Goal: Information Seeking & Learning: Learn about a topic

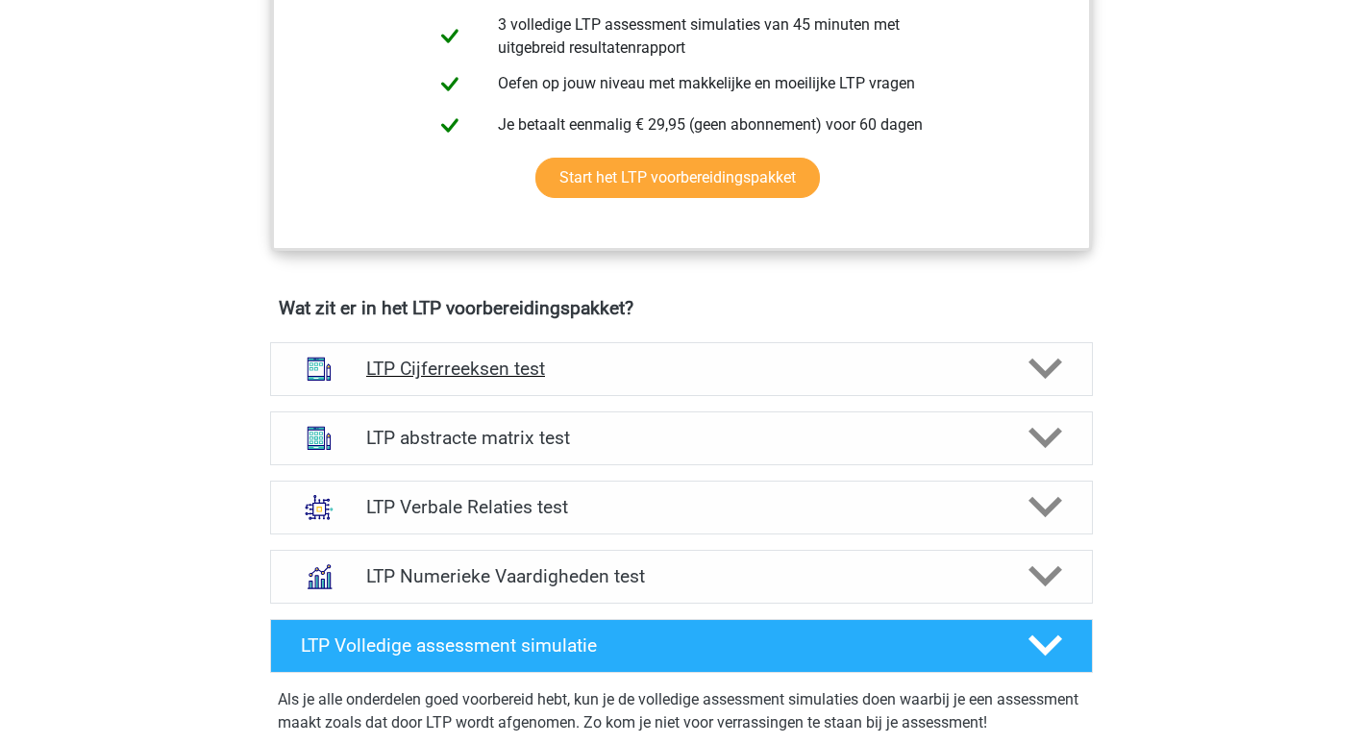
scroll to position [962, 0]
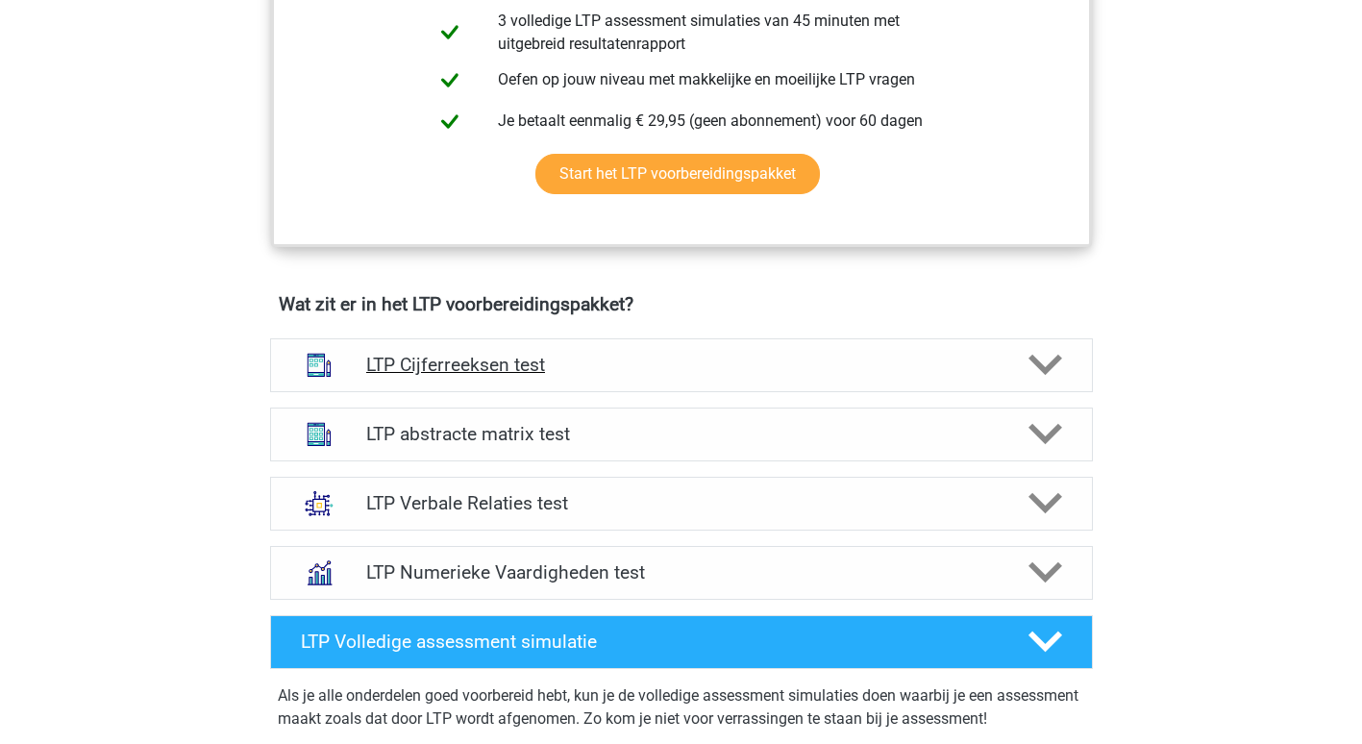
click at [1042, 357] on icon at bounding box center [1046, 365] width 34 height 34
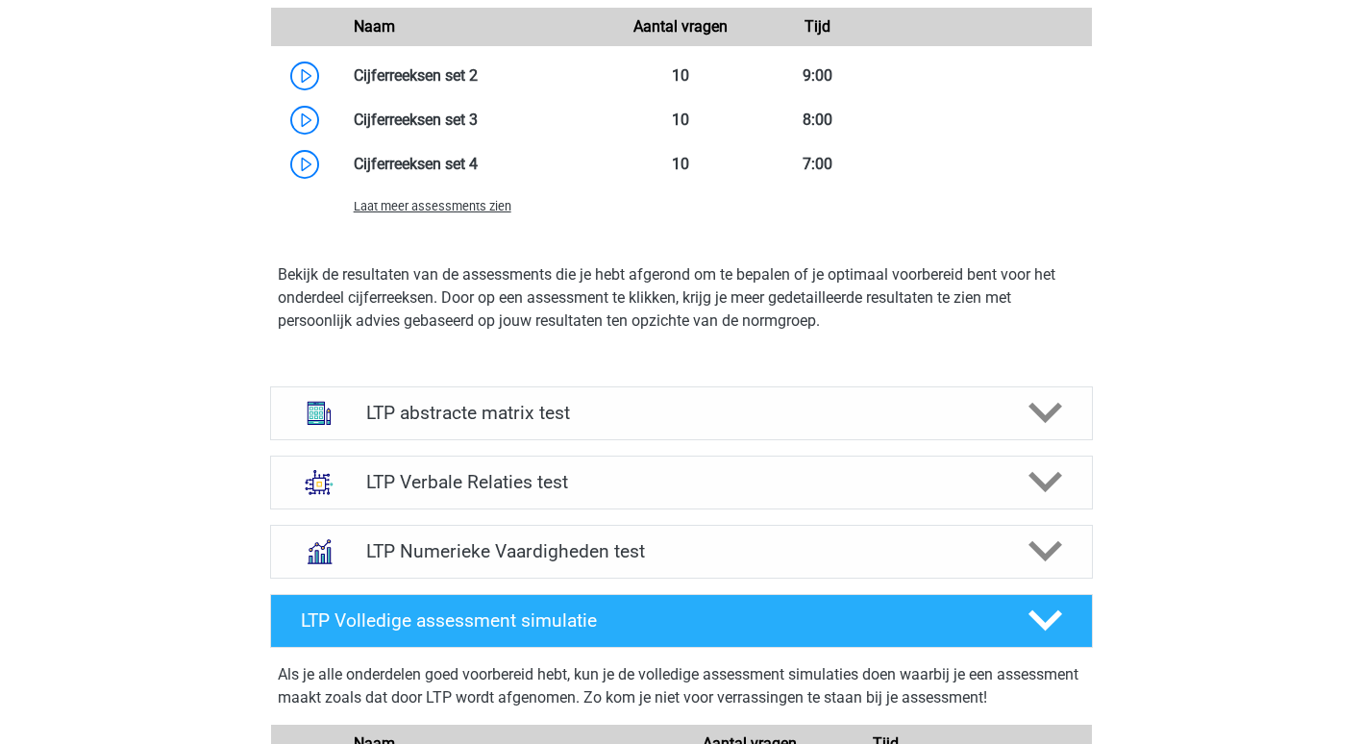
scroll to position [2074, 0]
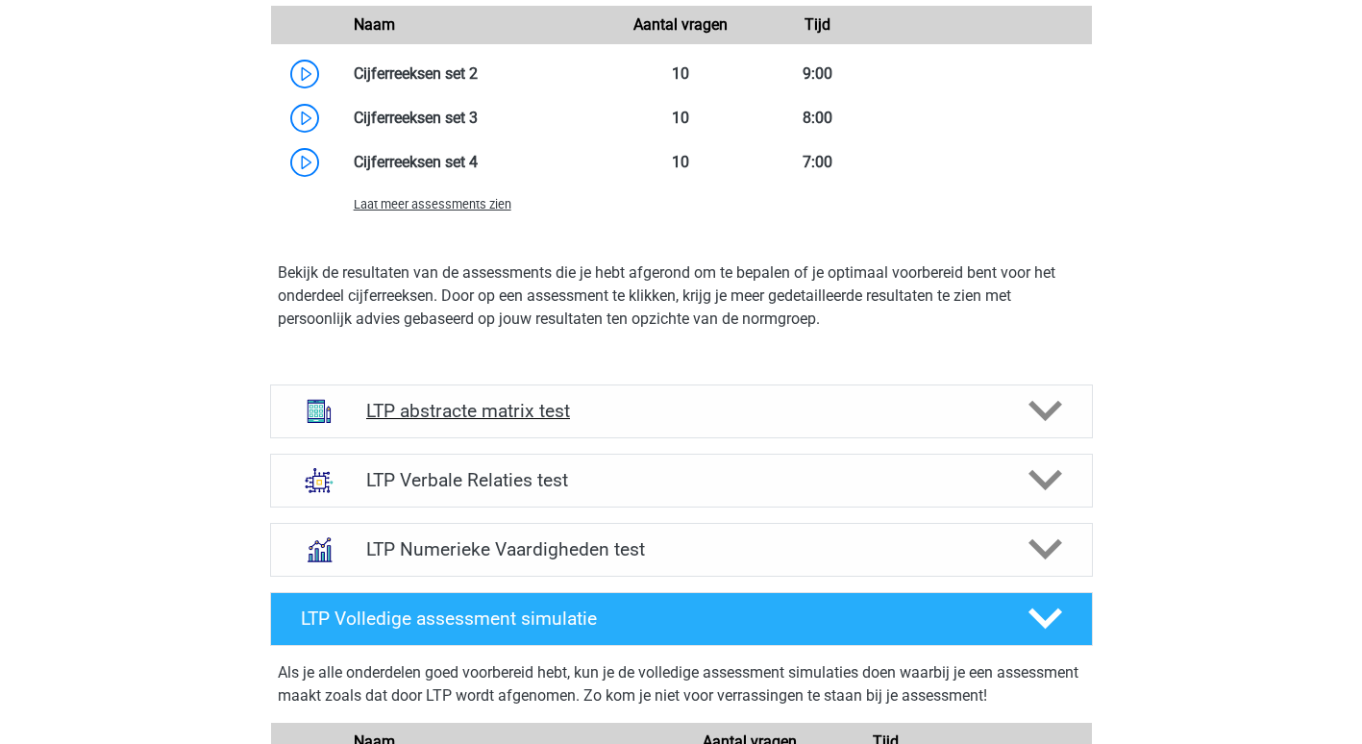
click at [1042, 416] on polygon at bounding box center [1046, 411] width 34 height 21
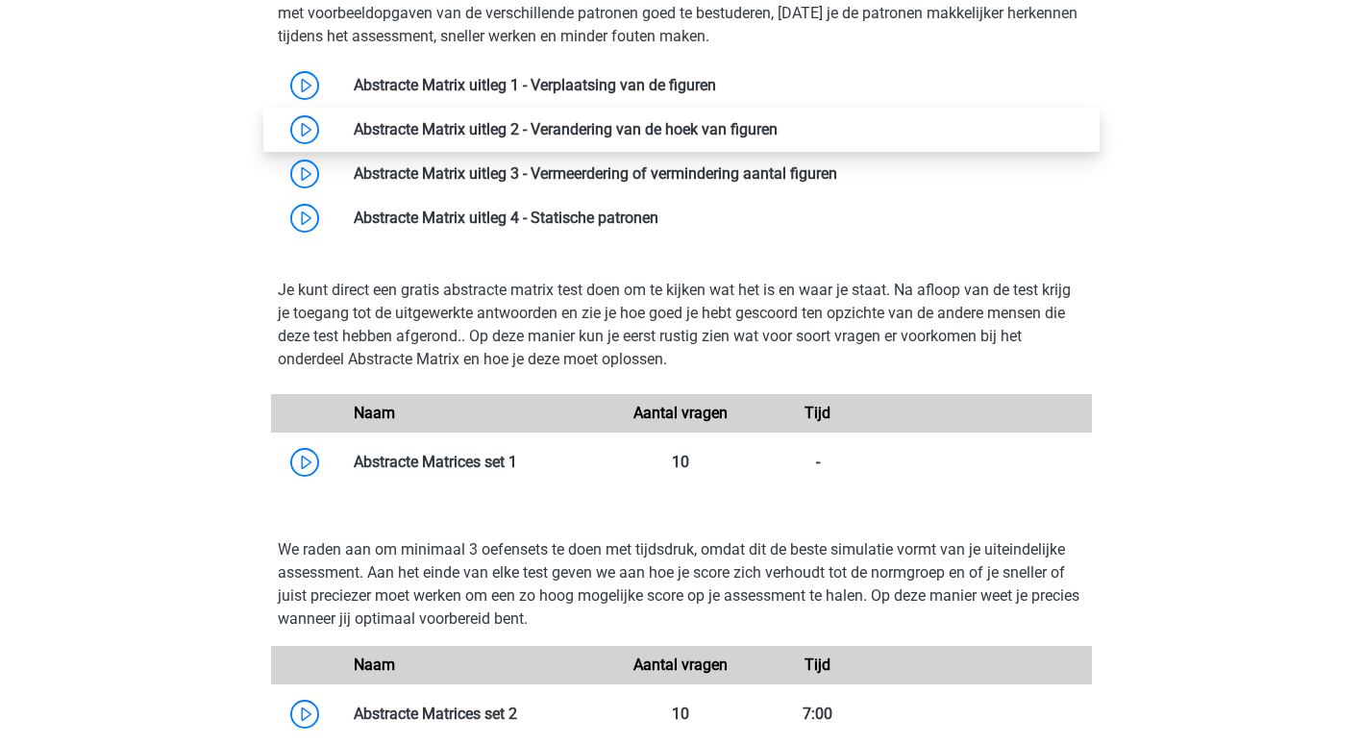
scroll to position [2548, 0]
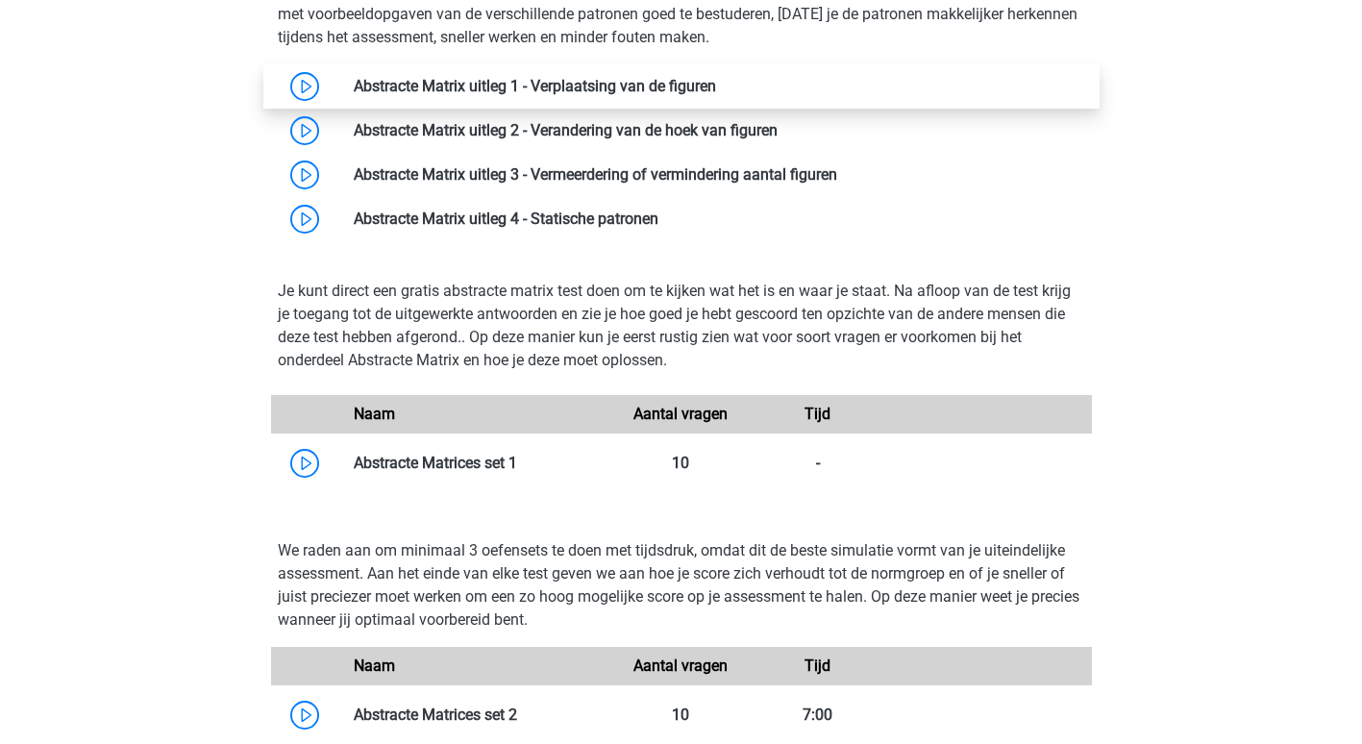
click at [716, 87] on link at bounding box center [716, 86] width 0 height 18
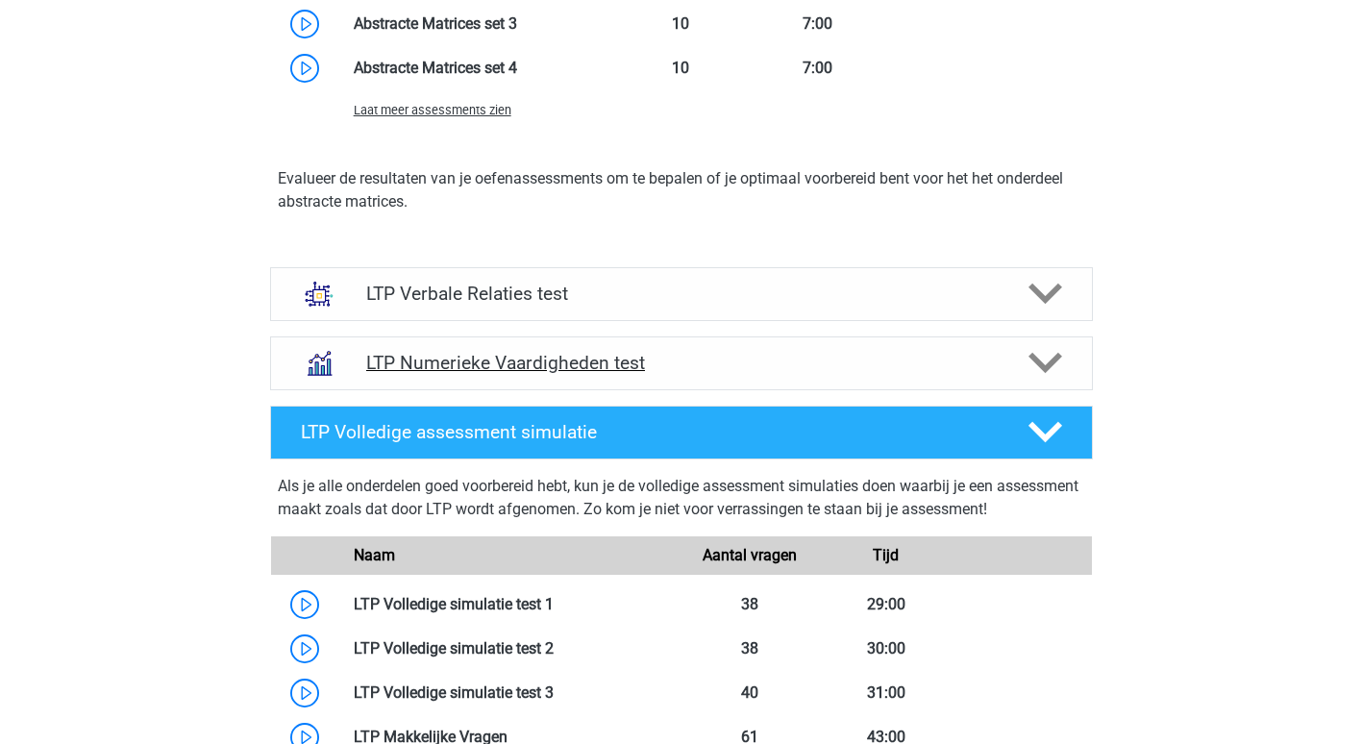
scroll to position [3293, 0]
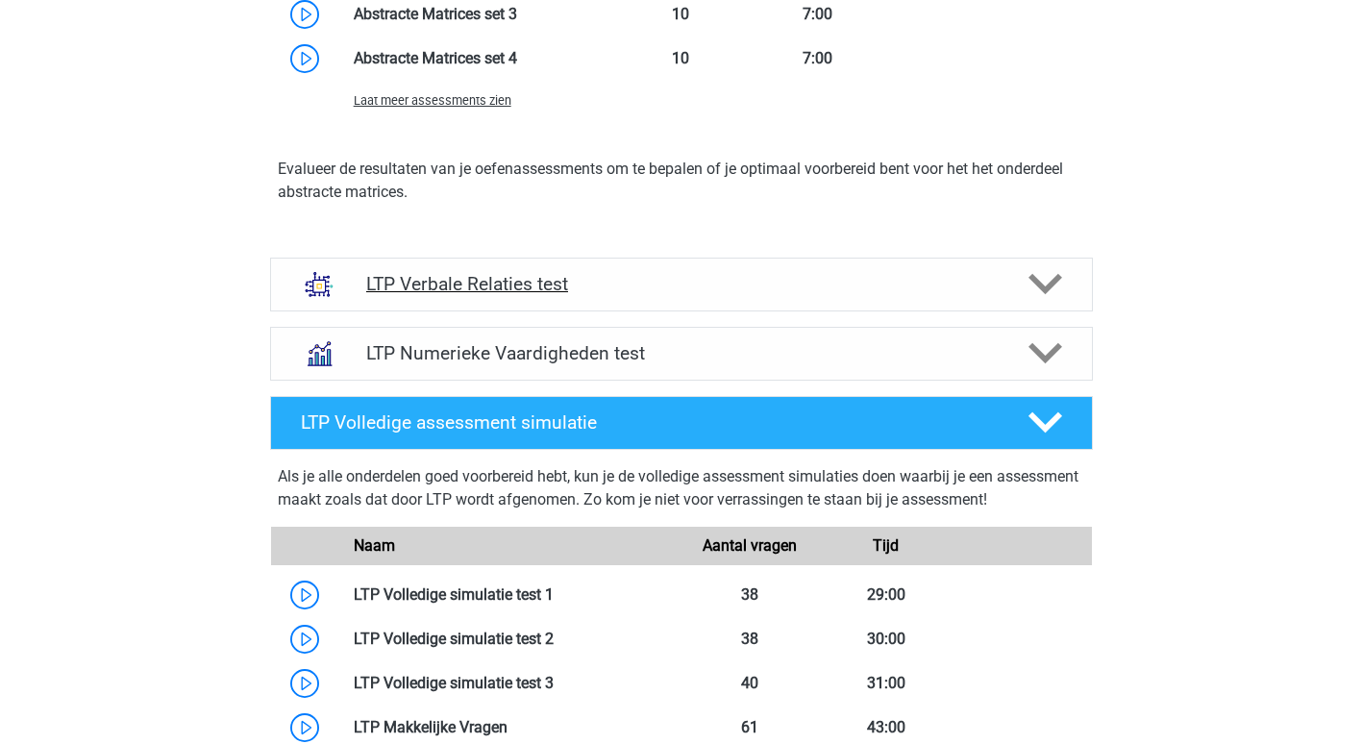
click at [1047, 278] on icon at bounding box center [1046, 284] width 34 height 34
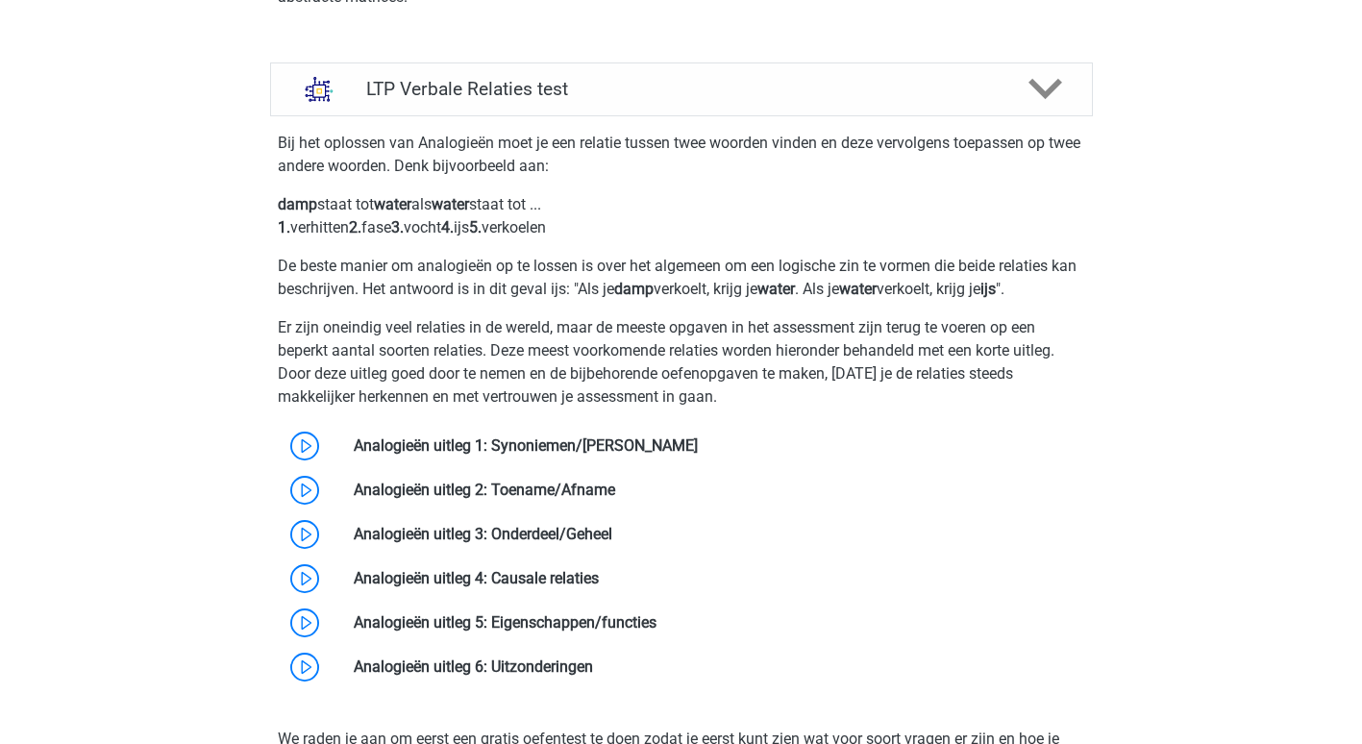
scroll to position [3489, 0]
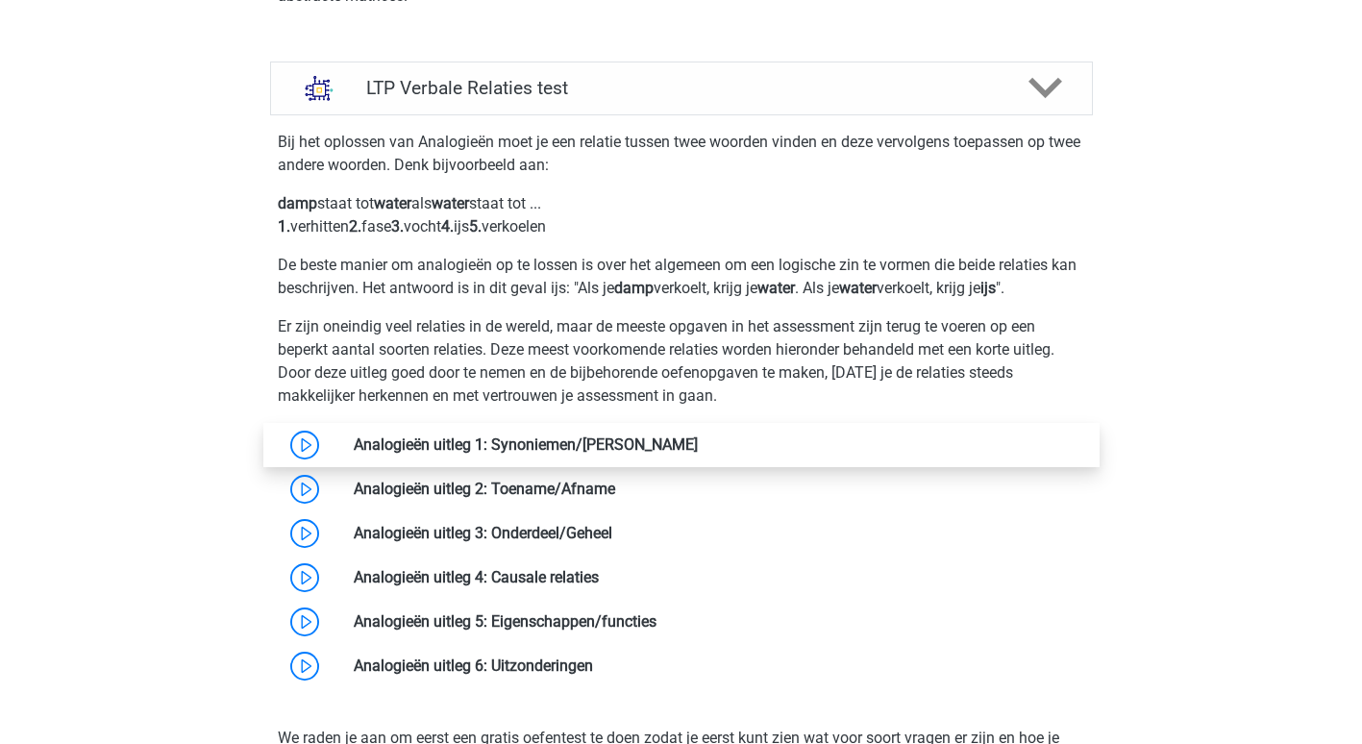
click at [698, 435] on link at bounding box center [698, 444] width 0 height 18
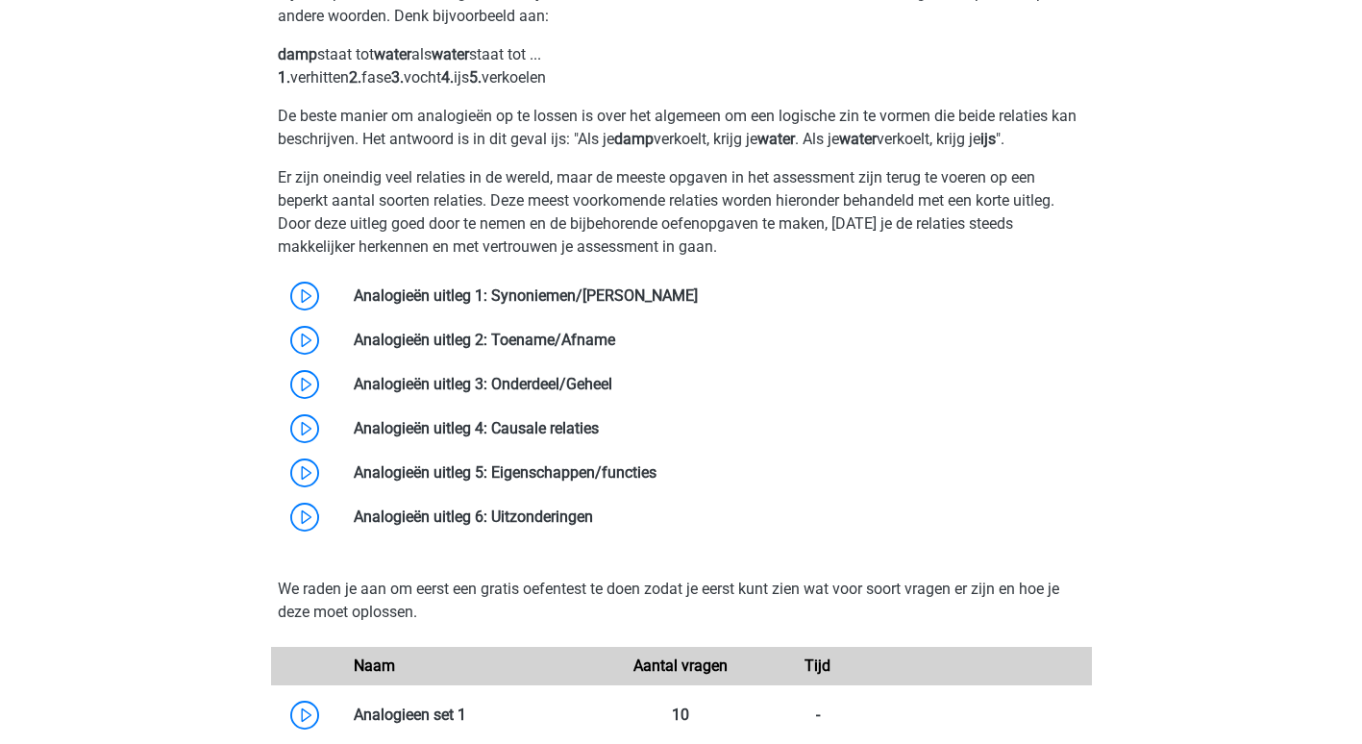
scroll to position [3639, 0]
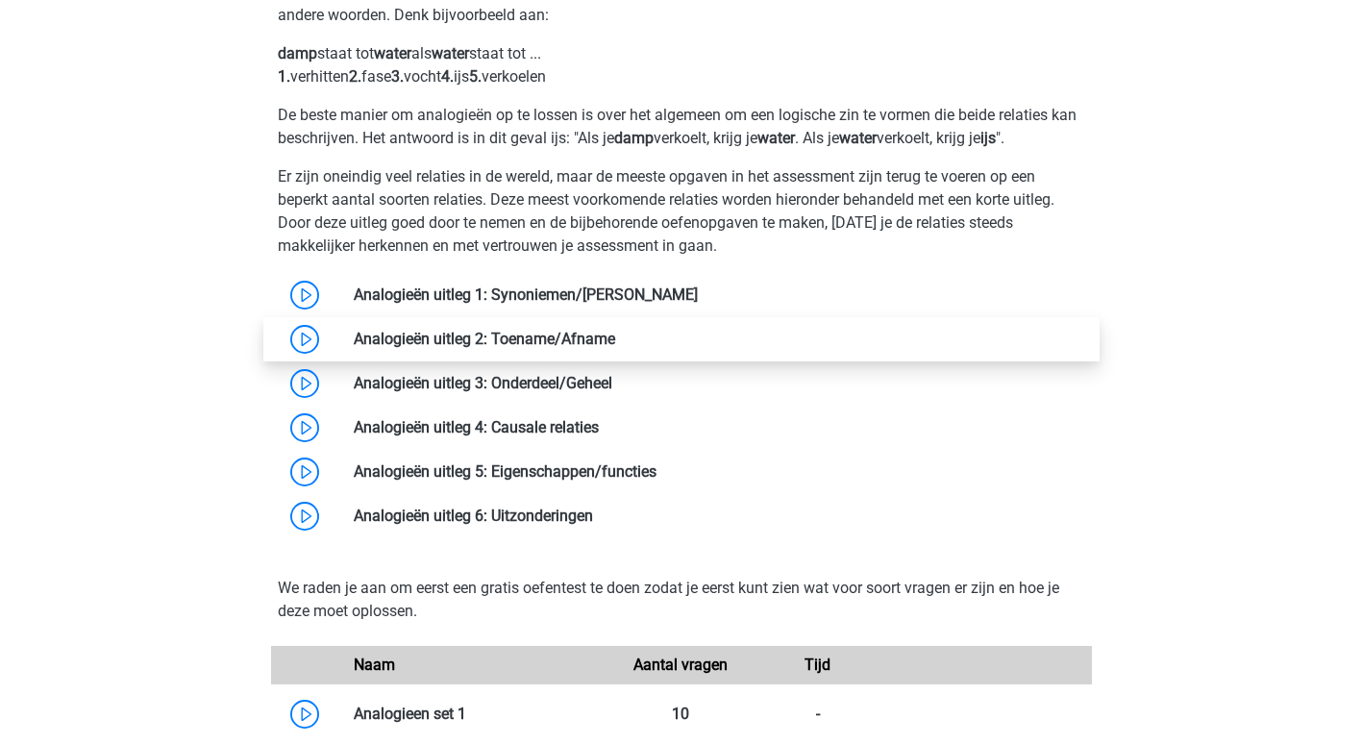
click at [615, 338] on link at bounding box center [615, 339] width 0 height 18
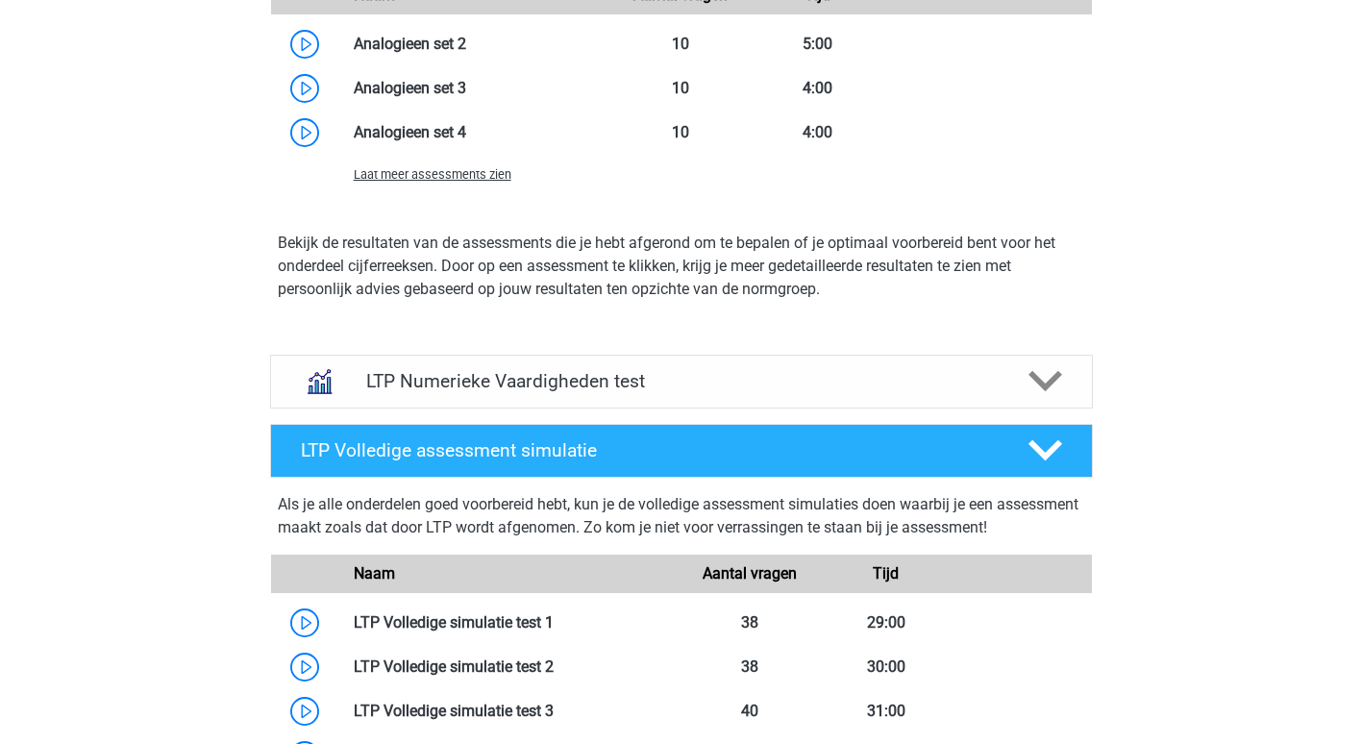
scroll to position [4543, 0]
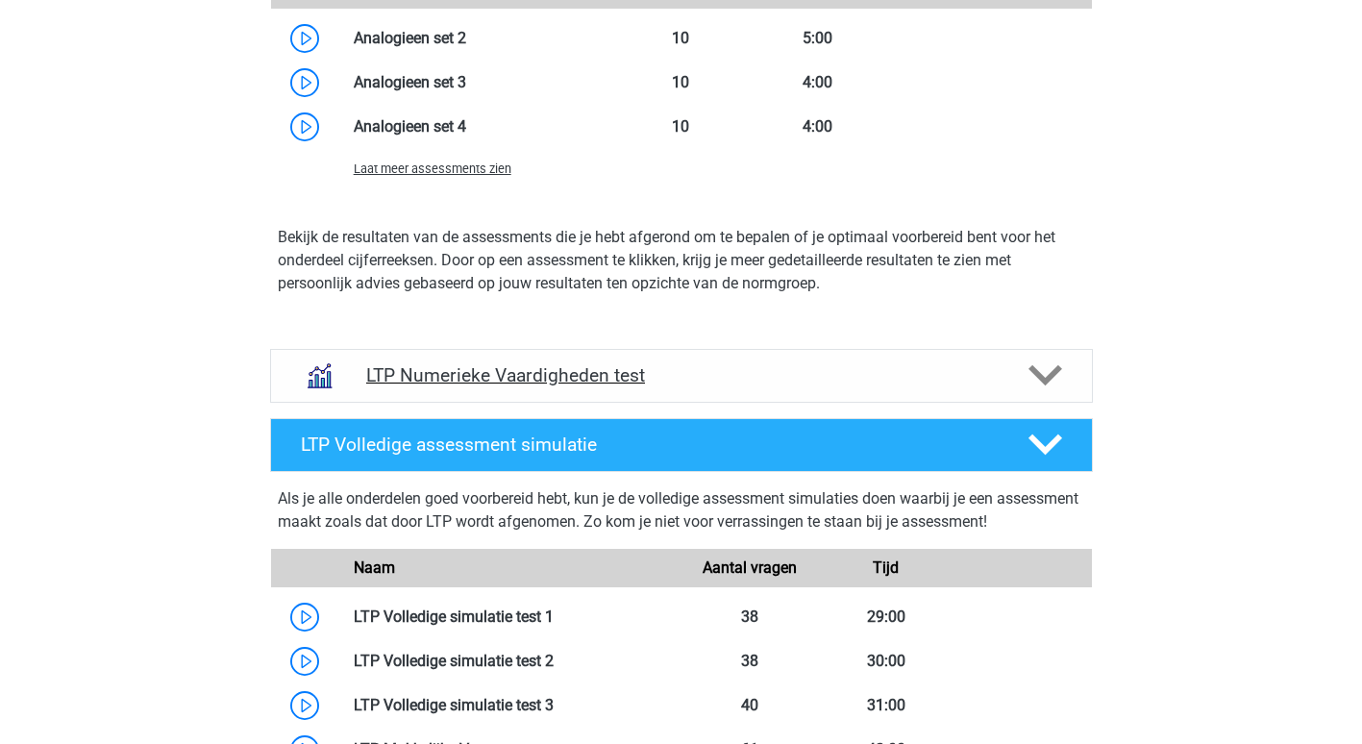
click at [1035, 375] on polygon at bounding box center [1046, 375] width 34 height 21
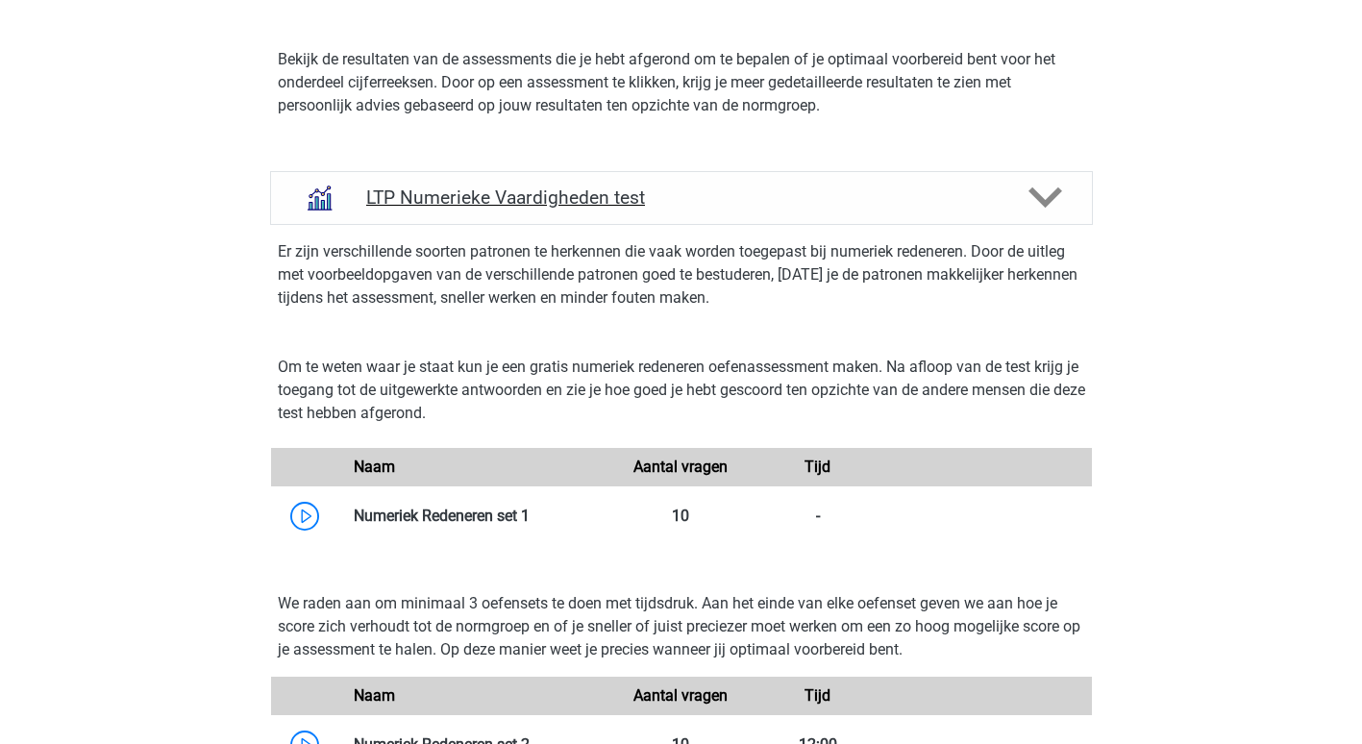
scroll to position [4722, 0]
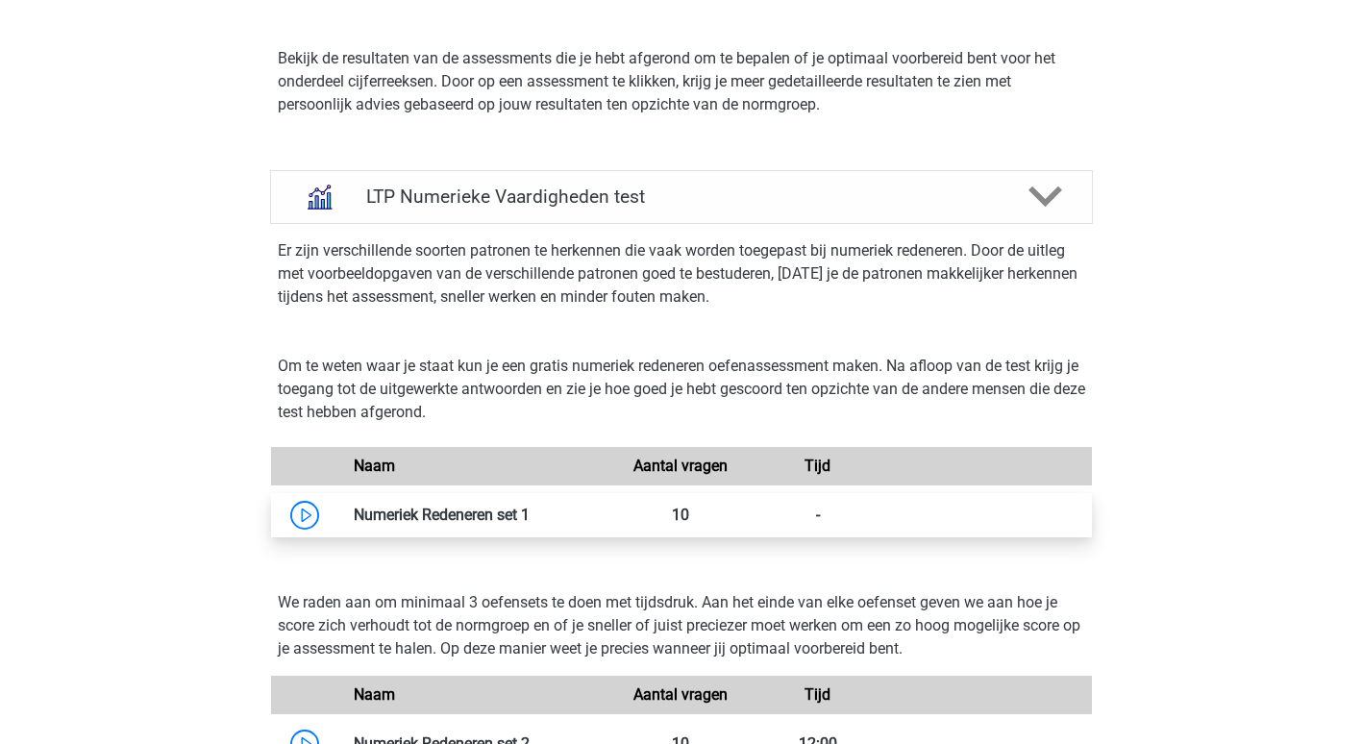
click at [530, 506] on link at bounding box center [530, 515] width 0 height 18
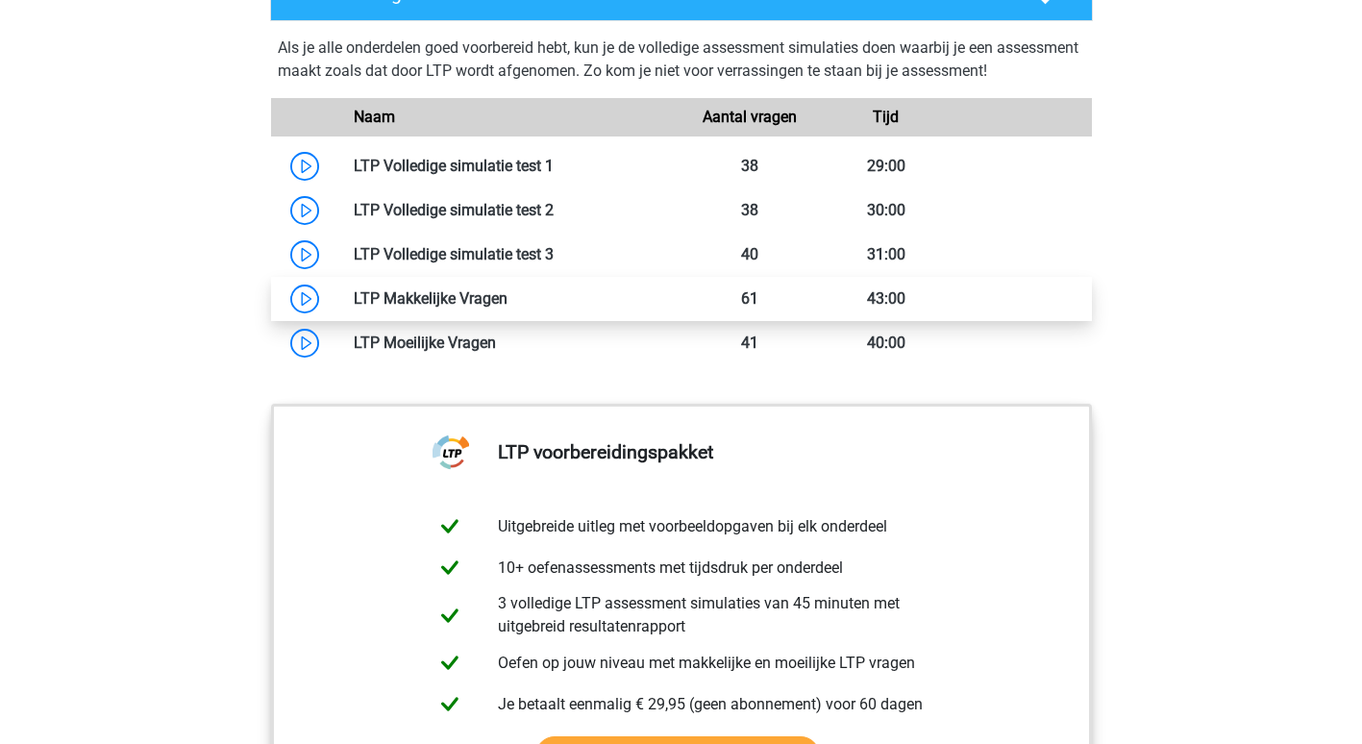
scroll to position [5811, 0]
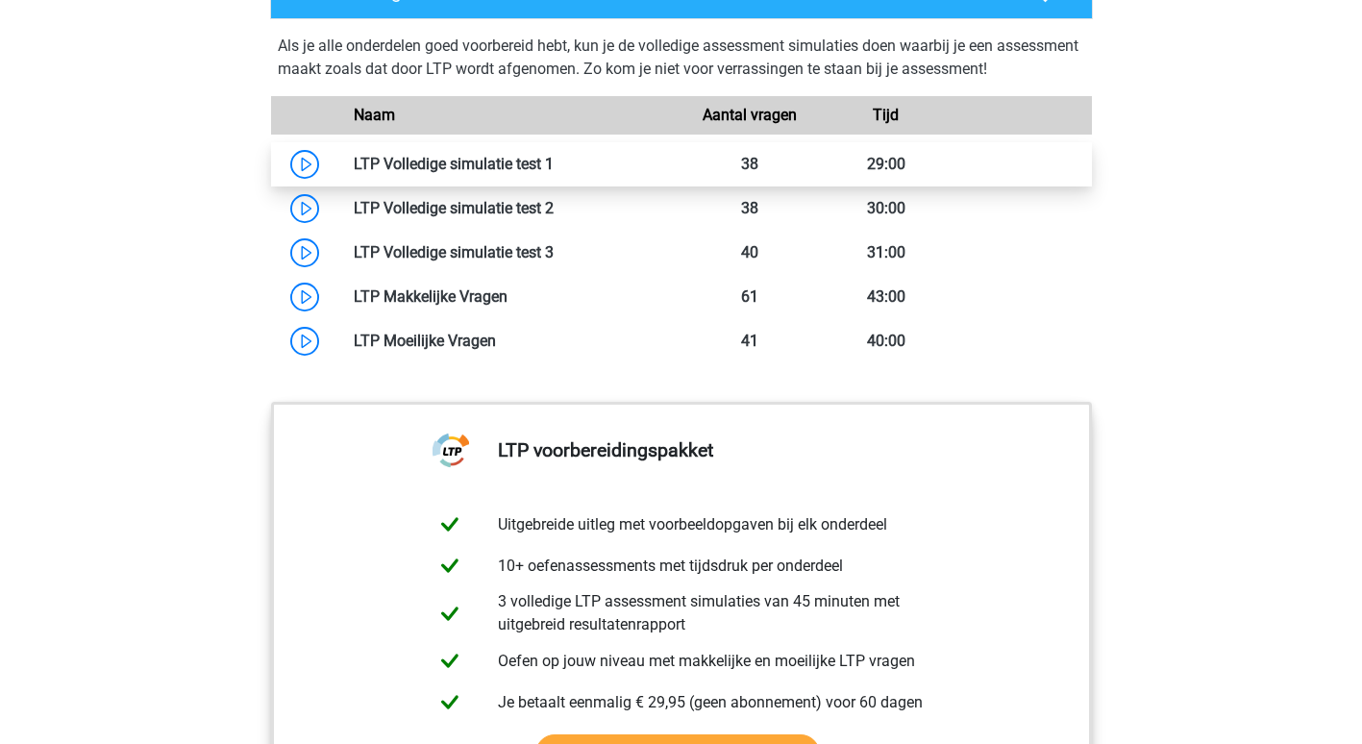
click at [554, 173] on link at bounding box center [554, 164] width 0 height 18
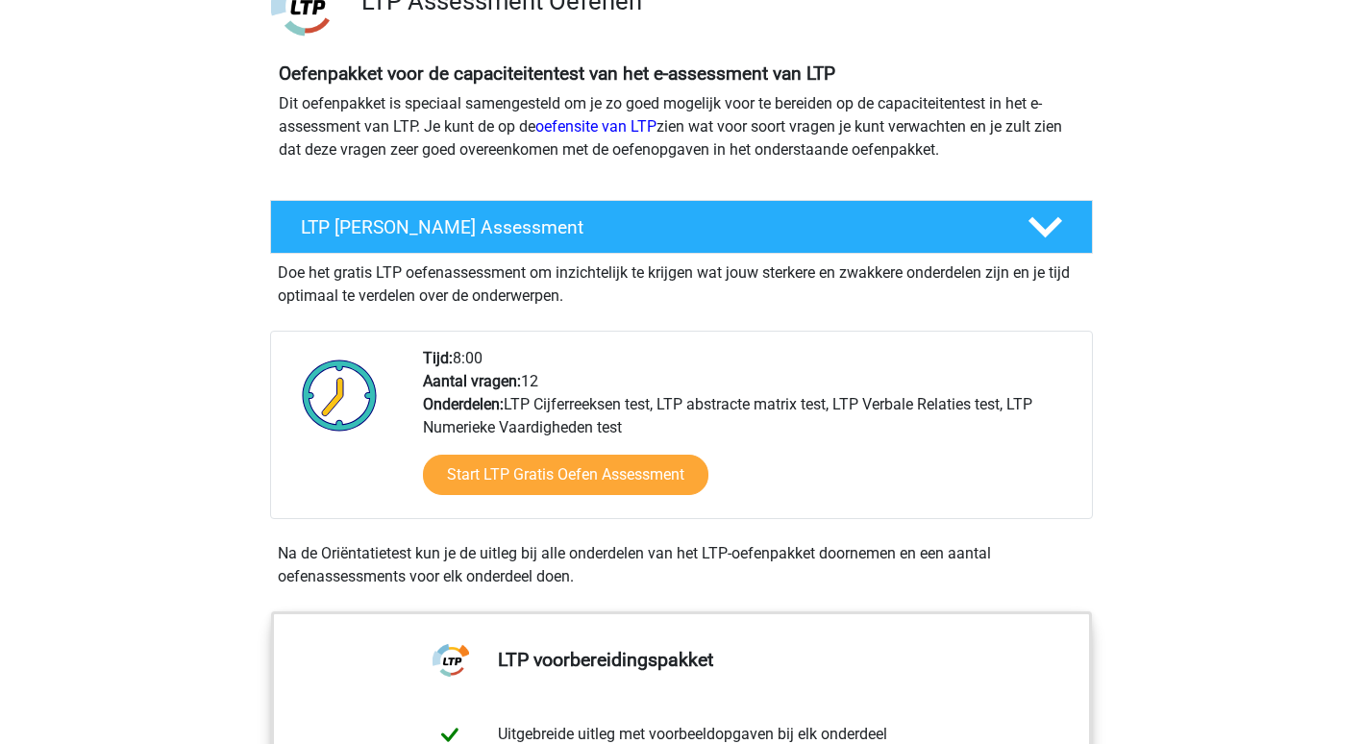
scroll to position [0, 0]
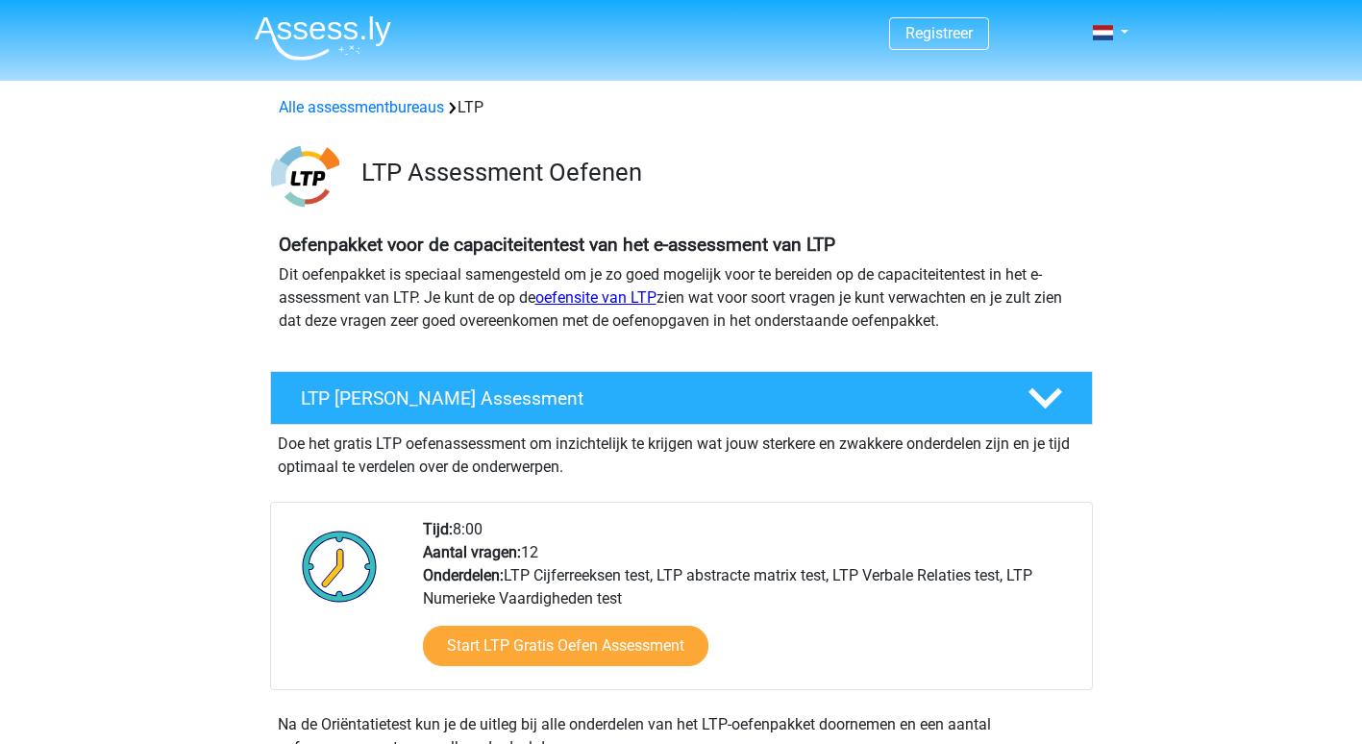
click at [604, 302] on link "oefensite van LTP" at bounding box center [595, 297] width 121 height 18
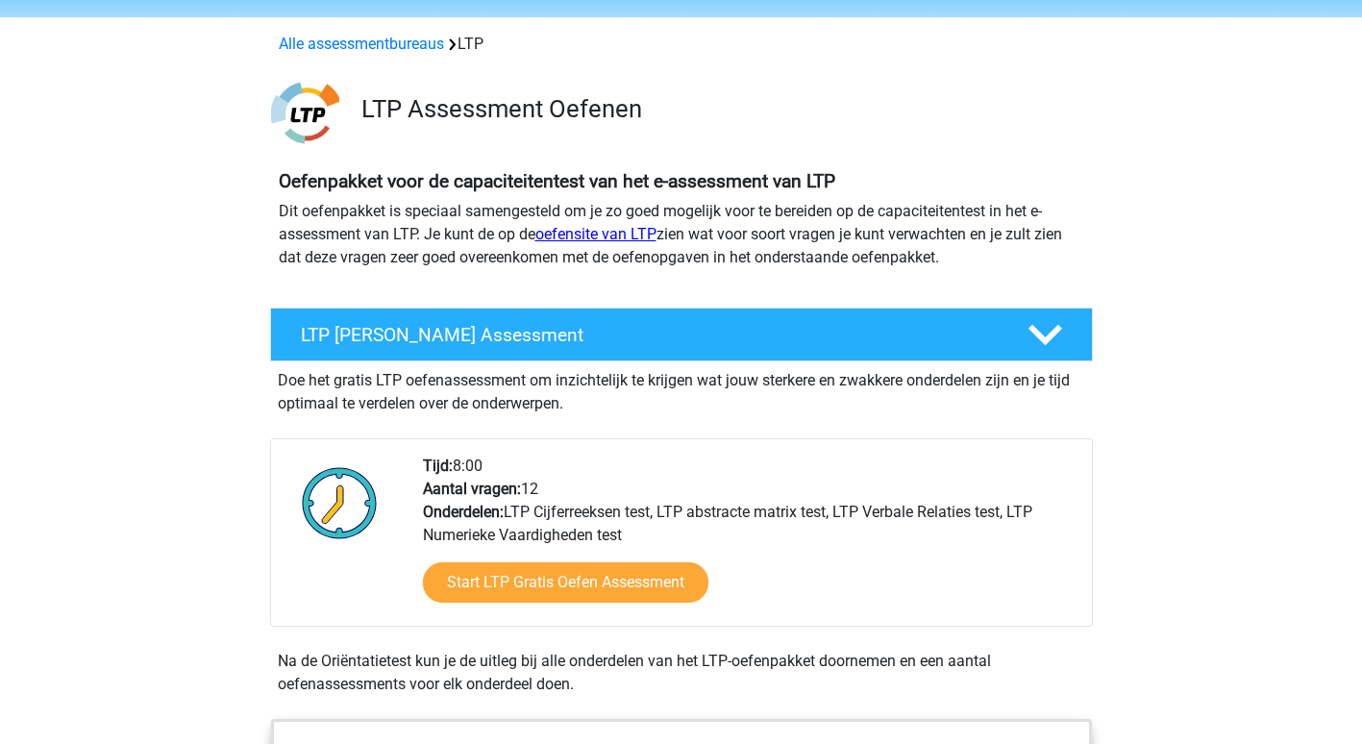
click at [605, 229] on link "oefensite van LTP" at bounding box center [595, 234] width 121 height 18
click at [608, 235] on link "oefensite van LTP" at bounding box center [595, 234] width 121 height 18
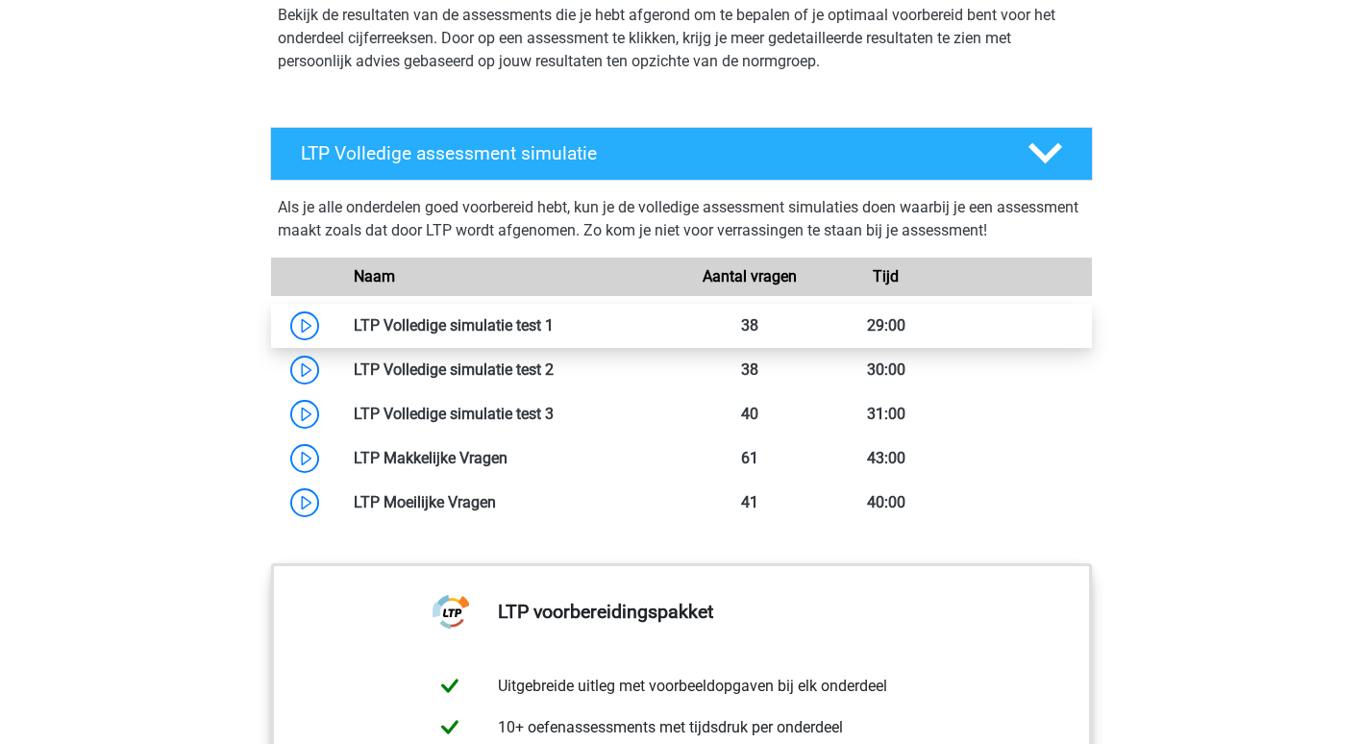
scroll to position [5644, 0]
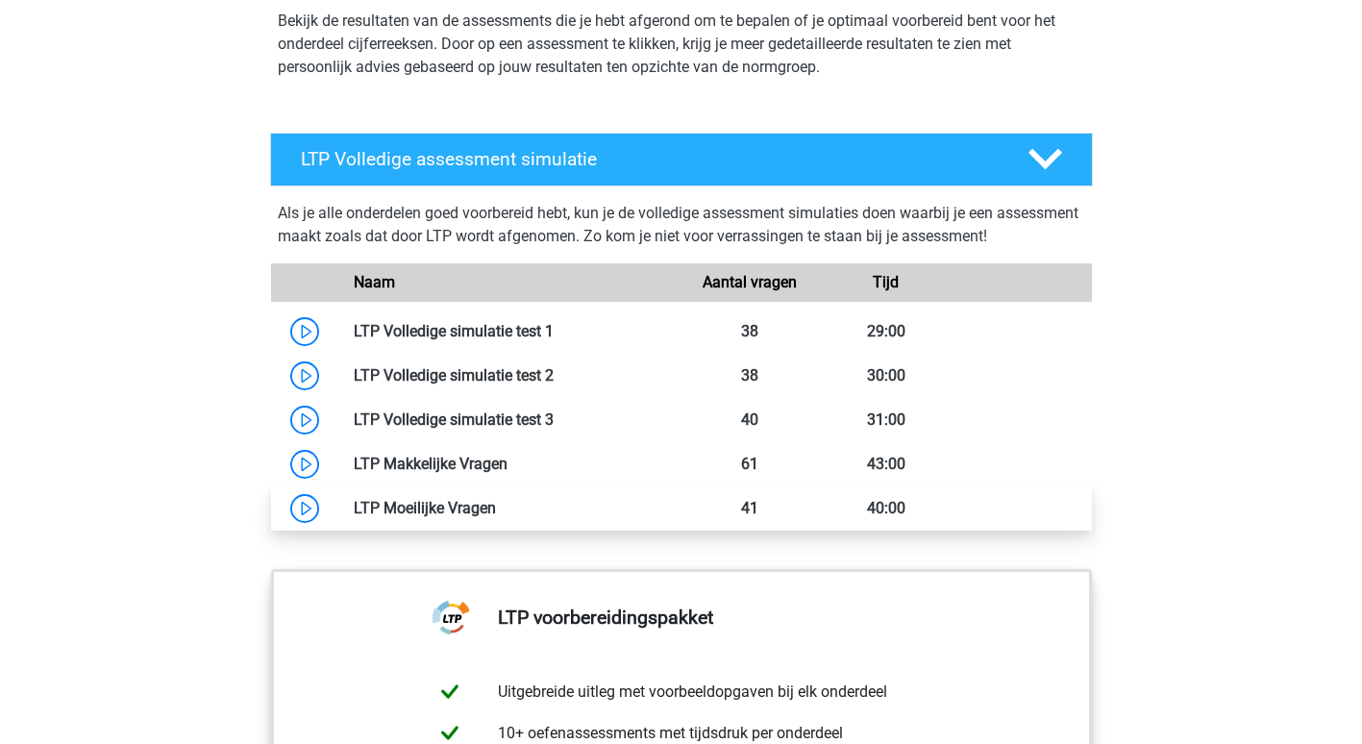
click at [496, 502] on link at bounding box center [496, 508] width 0 height 18
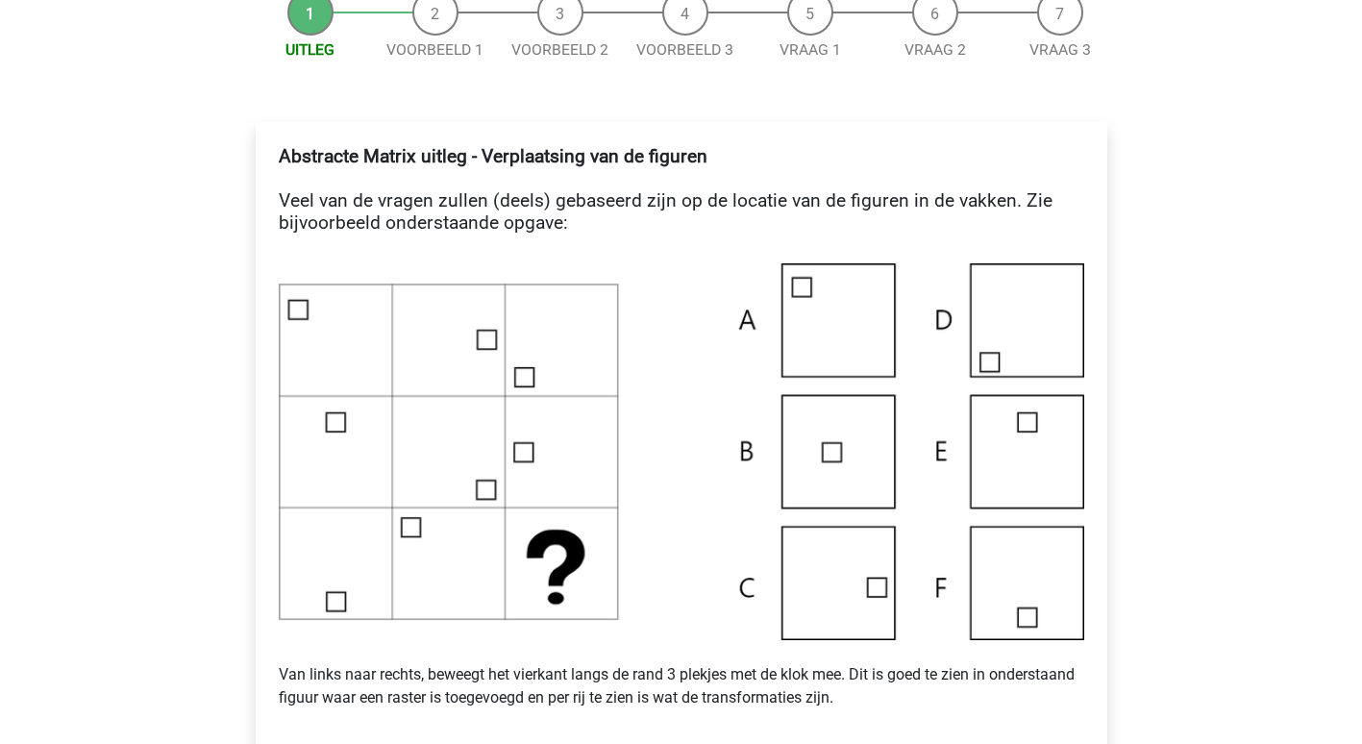
scroll to position [256, 0]
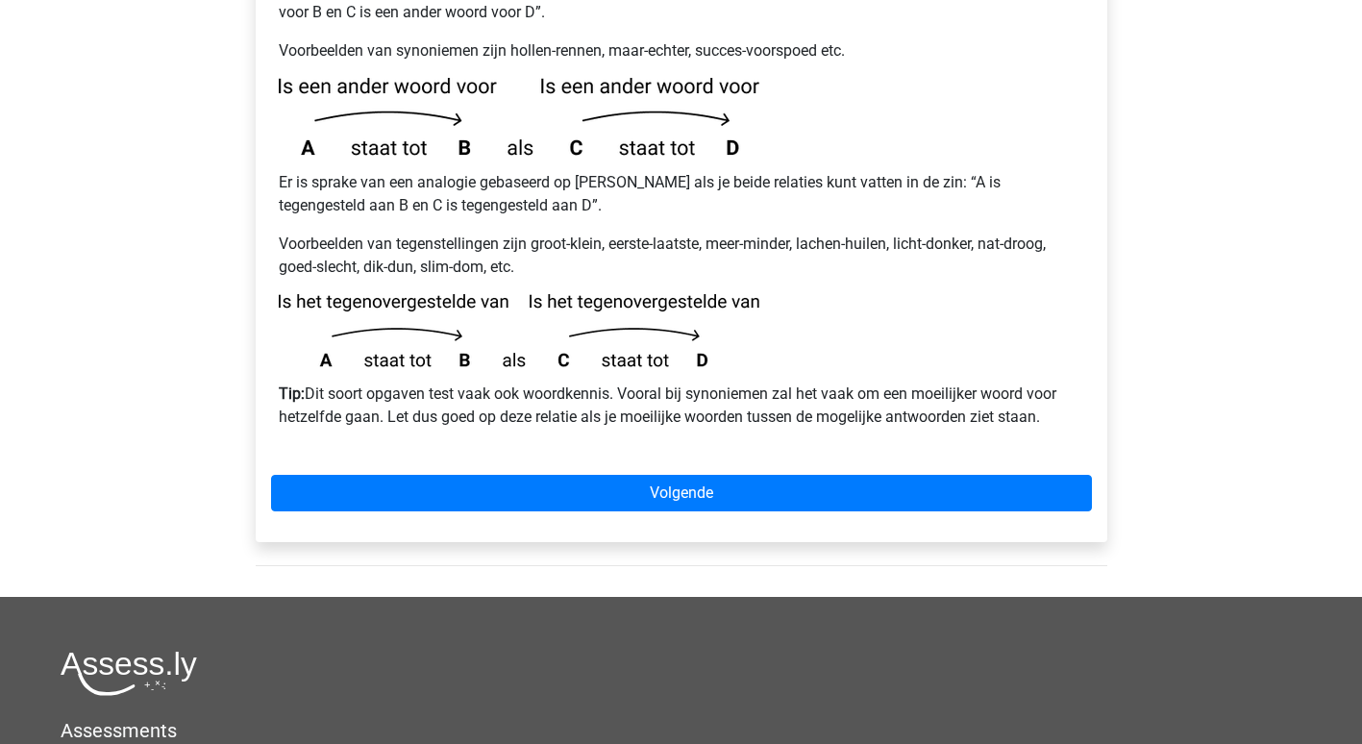
scroll to position [453, 0]
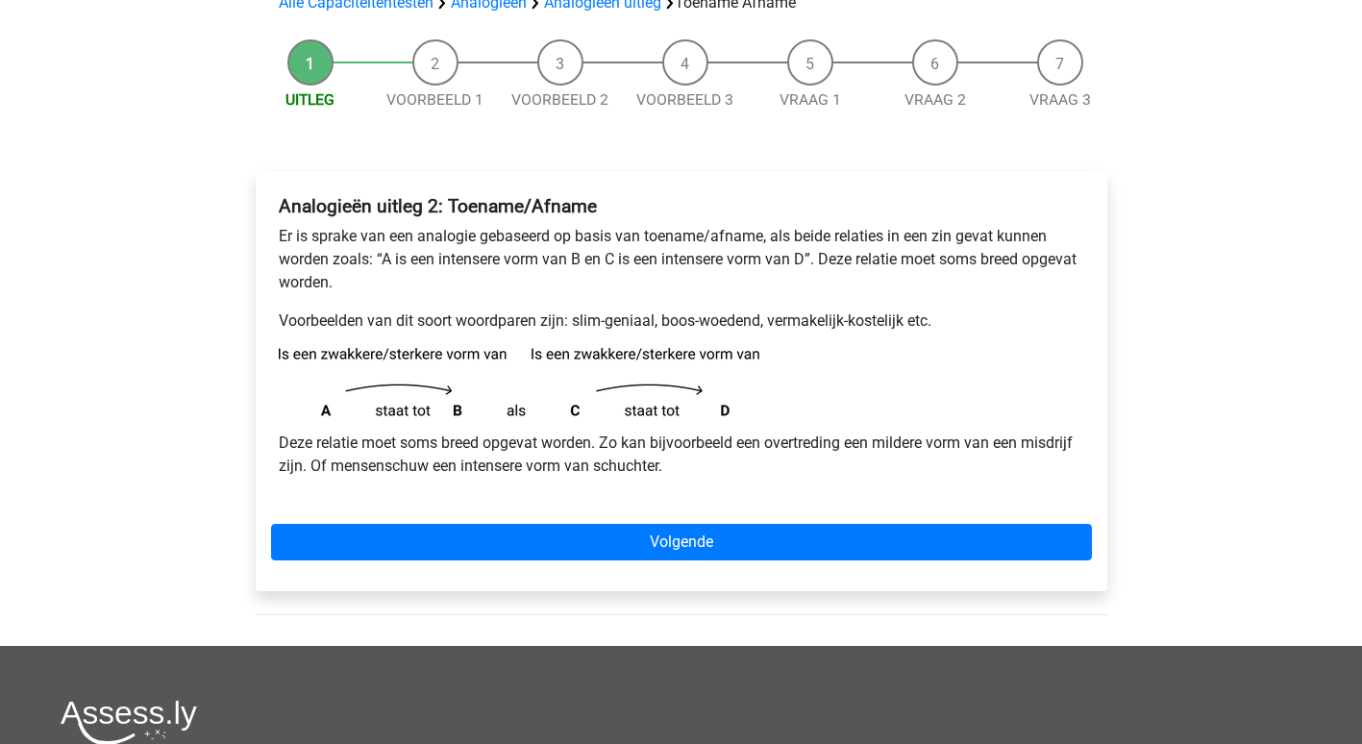
scroll to position [160, 0]
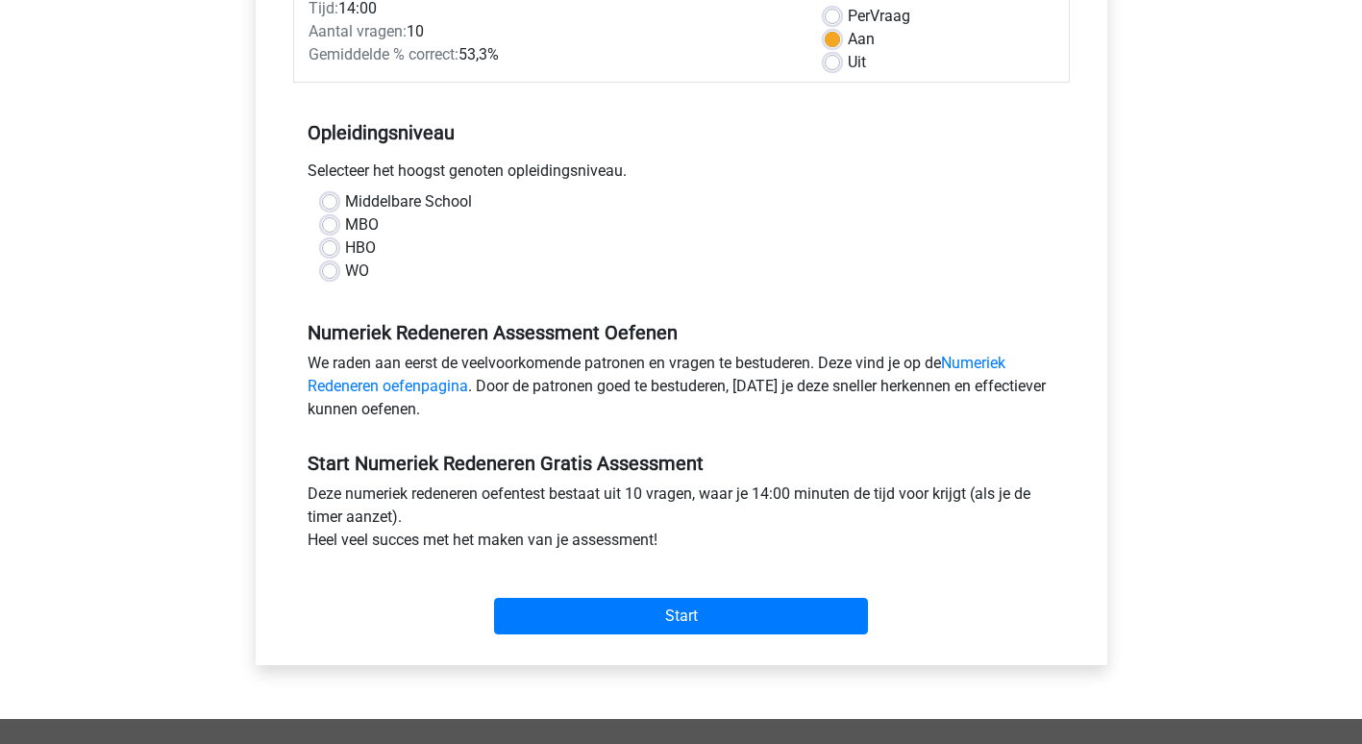
scroll to position [296, 0]
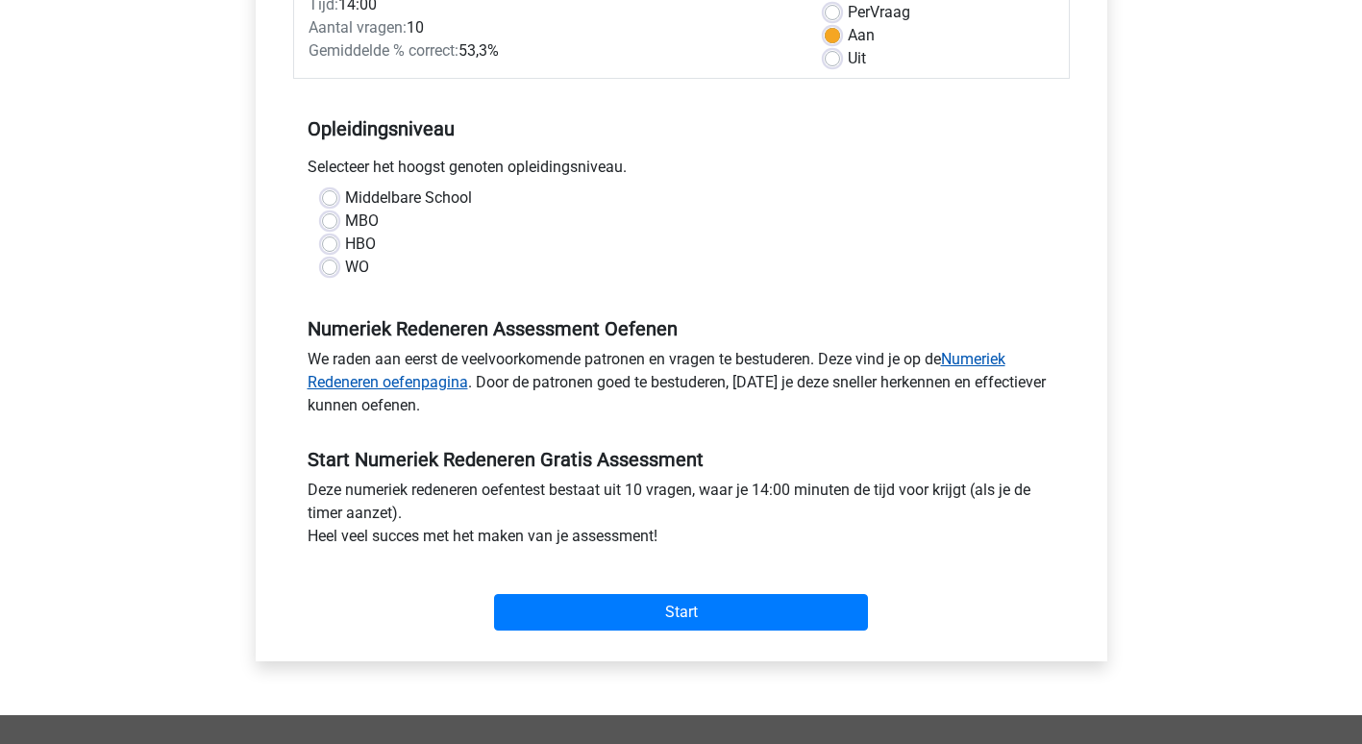
click at [421, 385] on link "Numeriek Redeneren oefenpagina" at bounding box center [657, 370] width 698 height 41
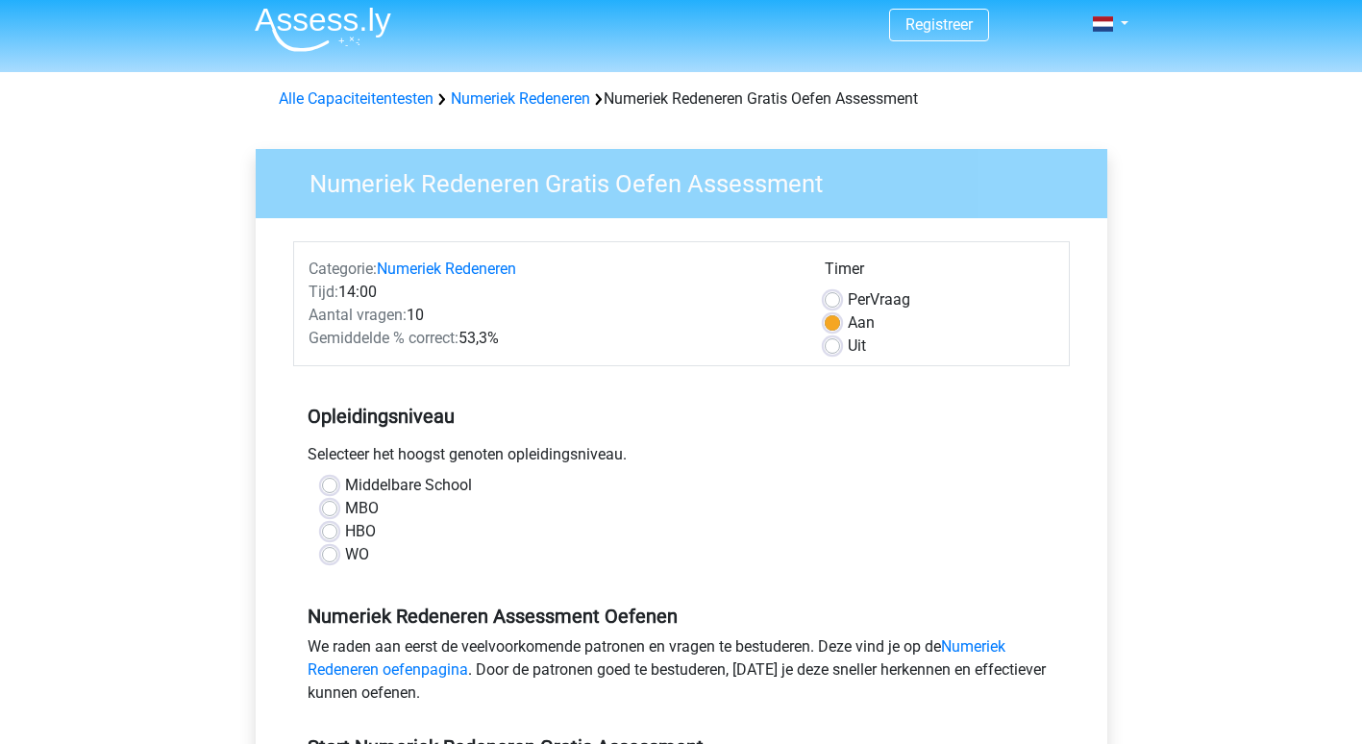
scroll to position [0, 0]
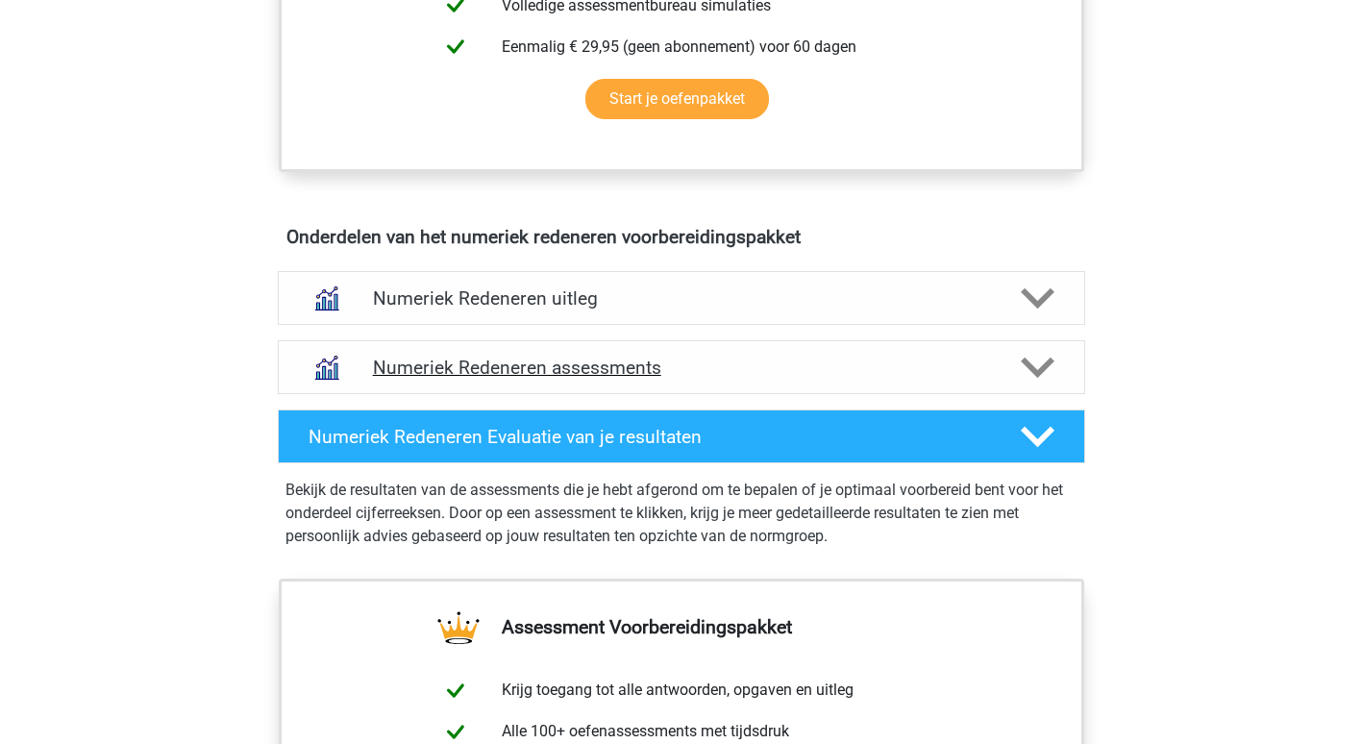
scroll to position [1005, 0]
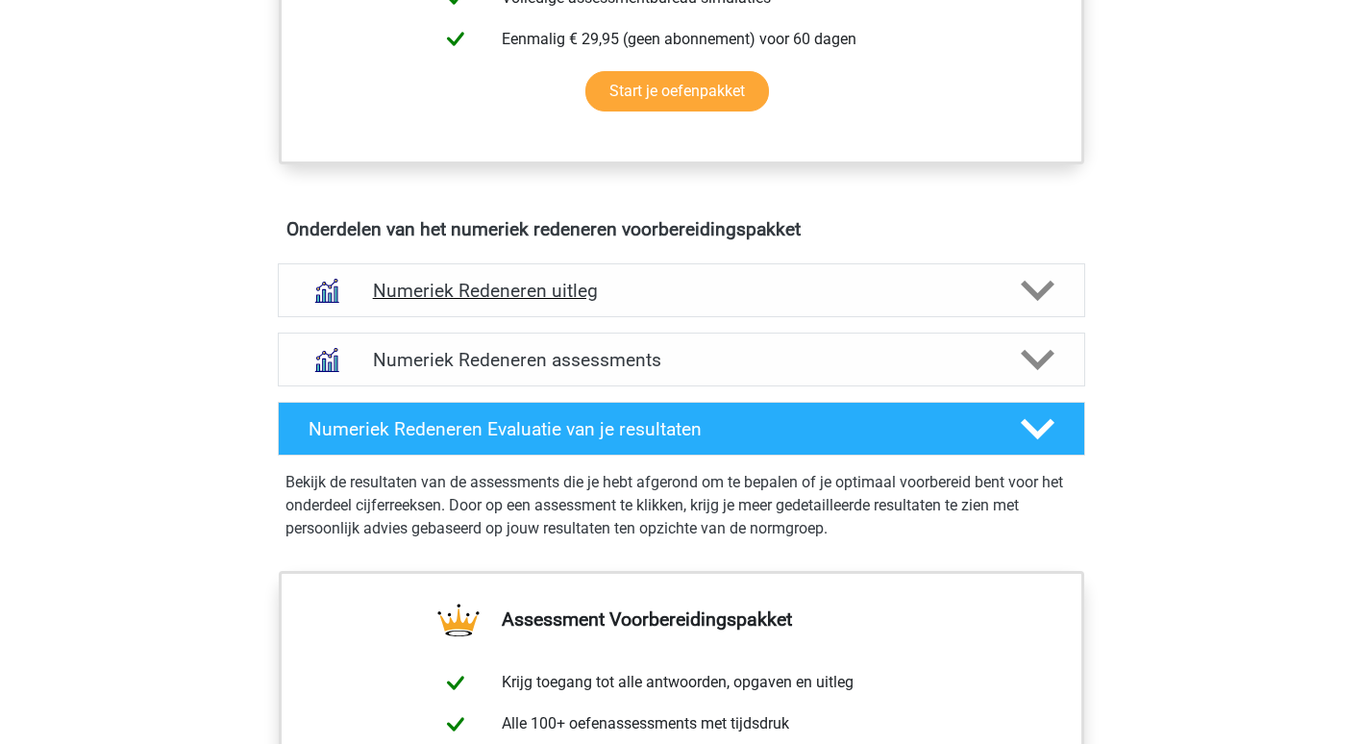
click at [1036, 289] on icon at bounding box center [1038, 291] width 34 height 34
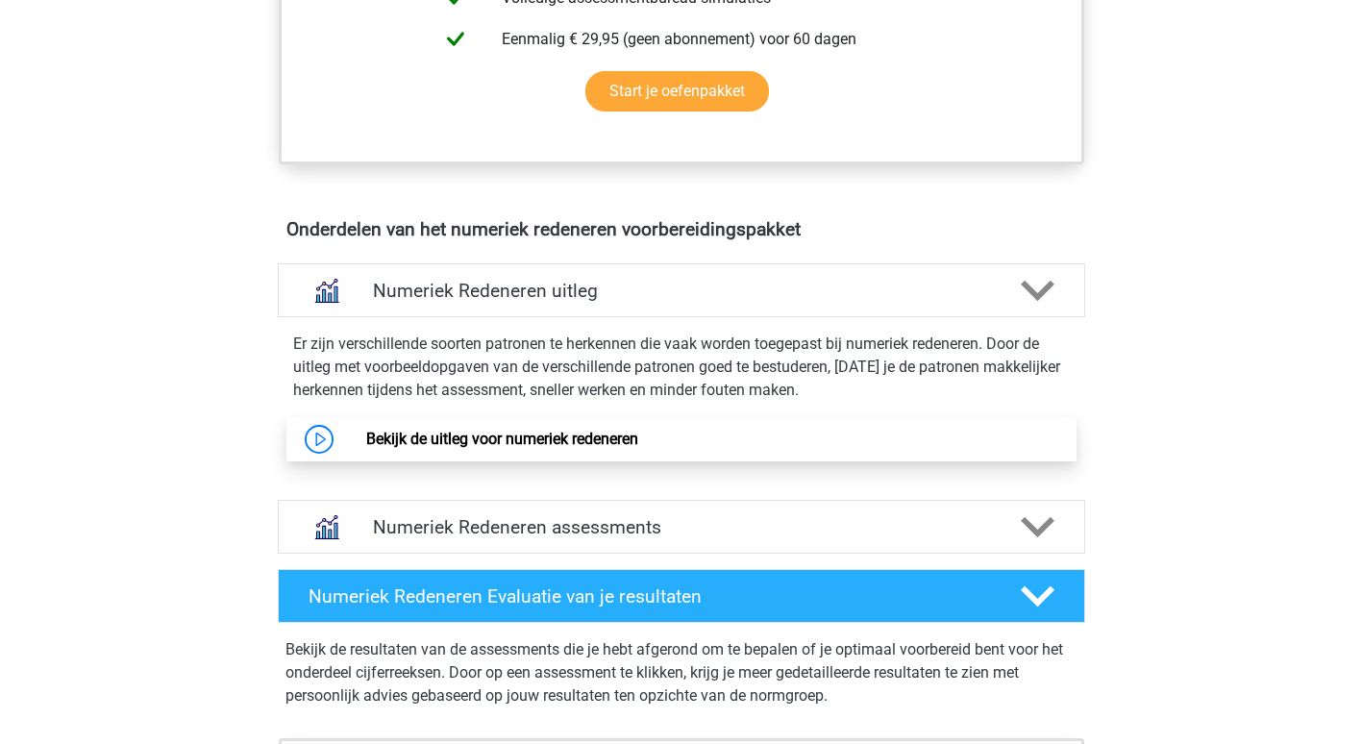
click at [366, 442] on link "Bekijk de uitleg voor numeriek redeneren" at bounding box center [502, 439] width 272 height 18
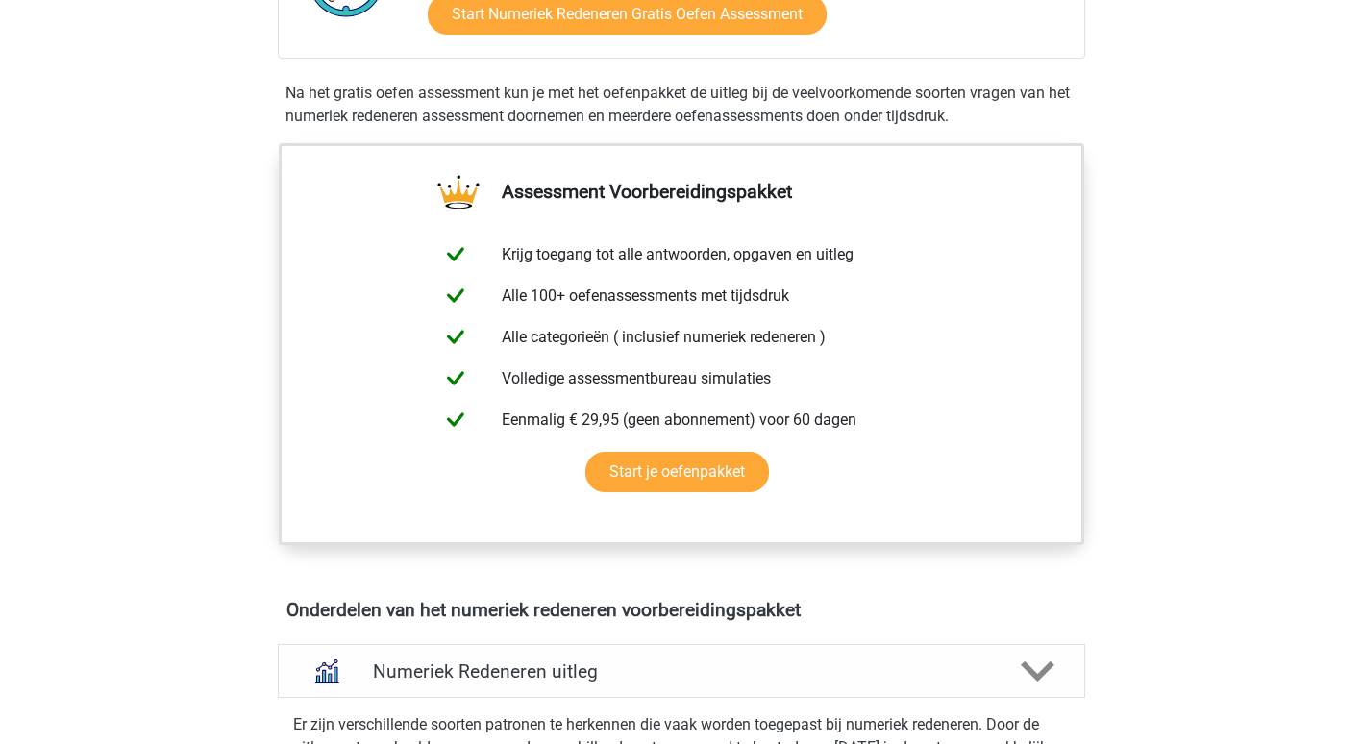
scroll to position [604, 0]
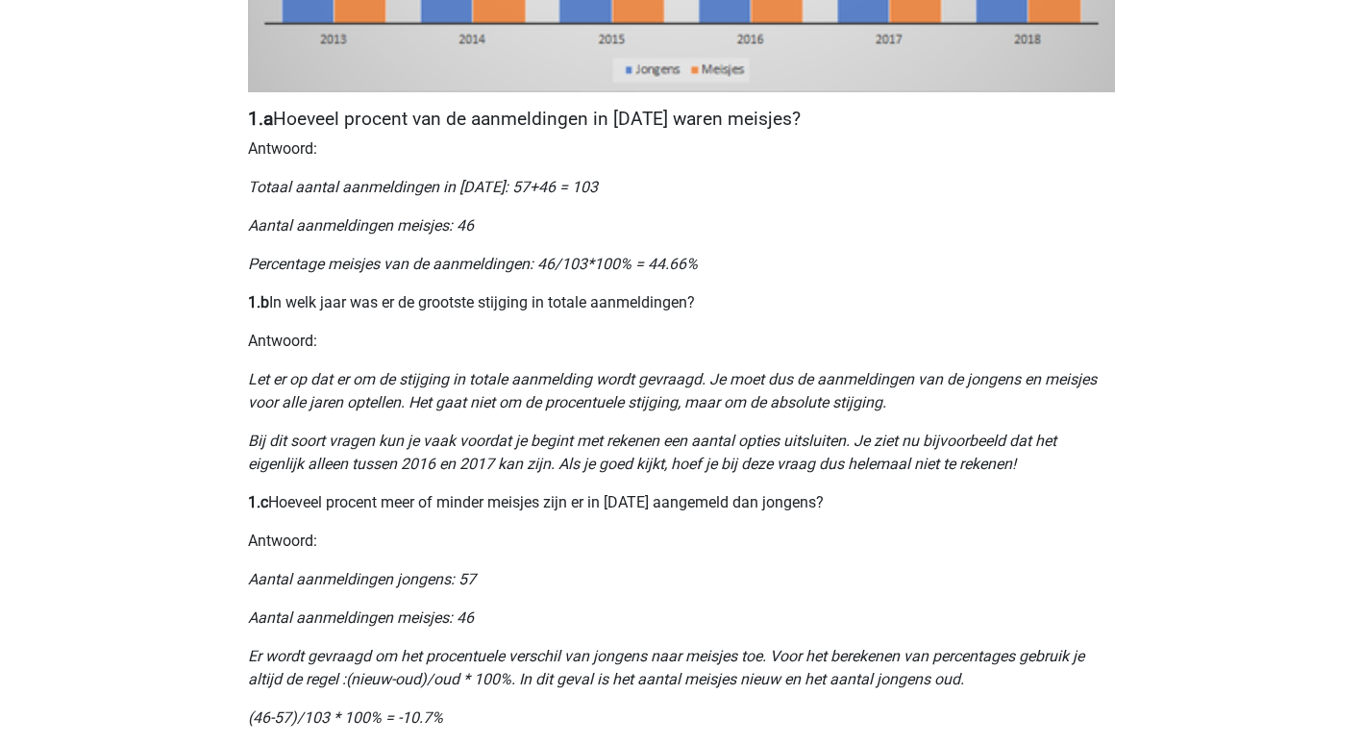
scroll to position [870, 0]
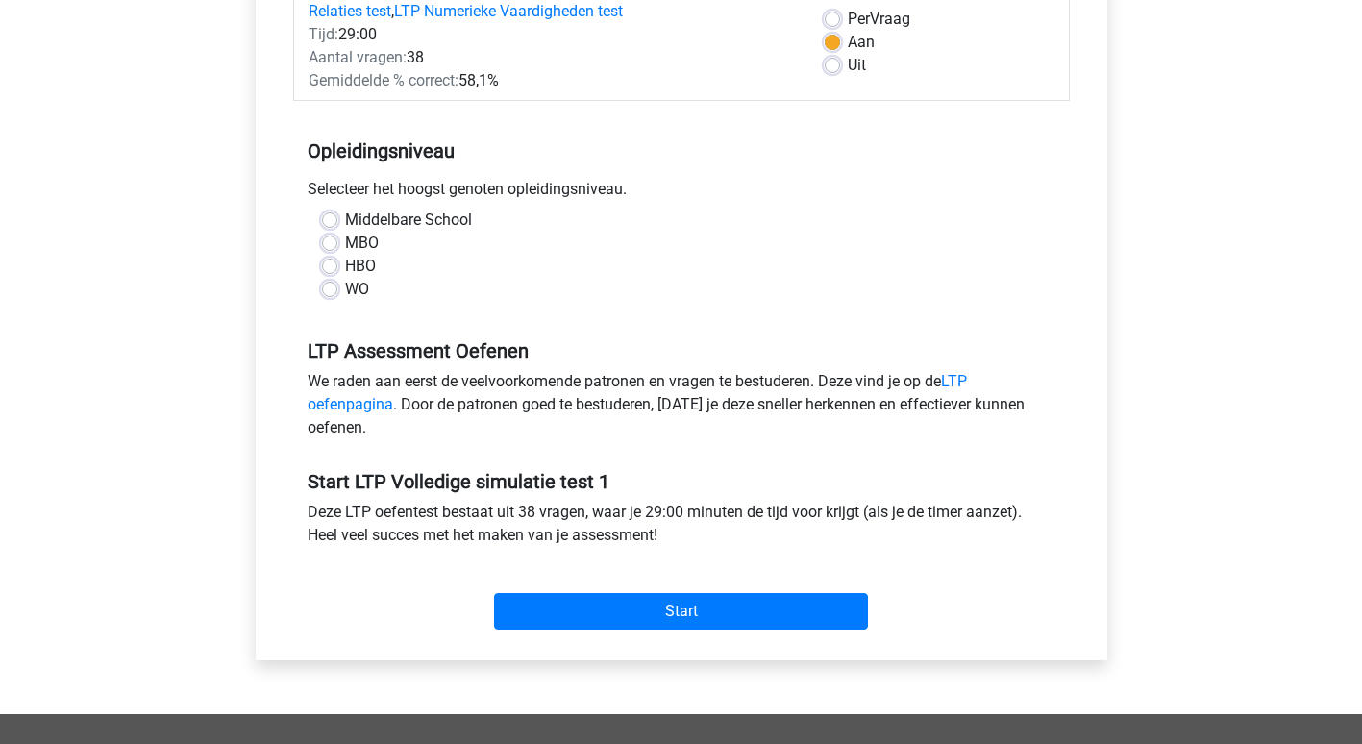
scroll to position [290, 0]
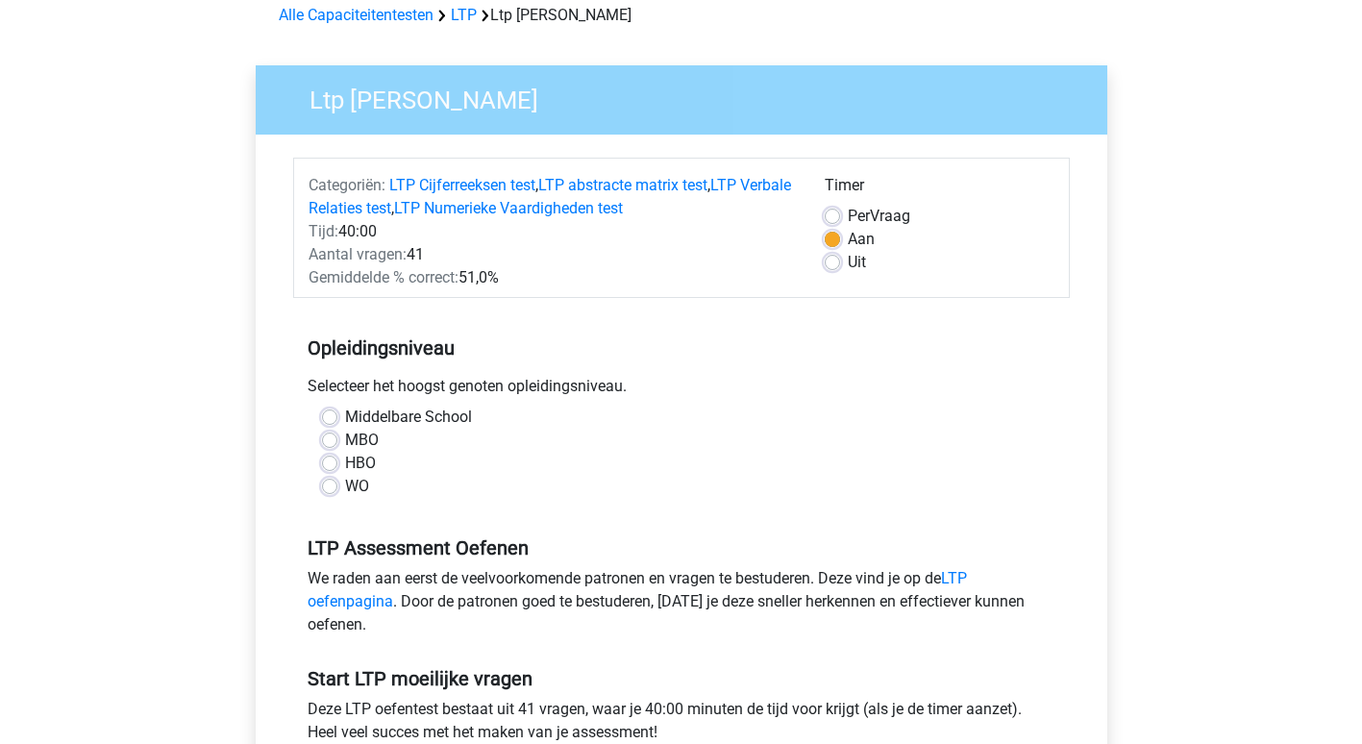
scroll to position [93, 0]
click at [345, 487] on label "WO" at bounding box center [357, 485] width 24 height 23
click at [327, 487] on input "WO" at bounding box center [329, 483] width 15 height 19
radio input "true"
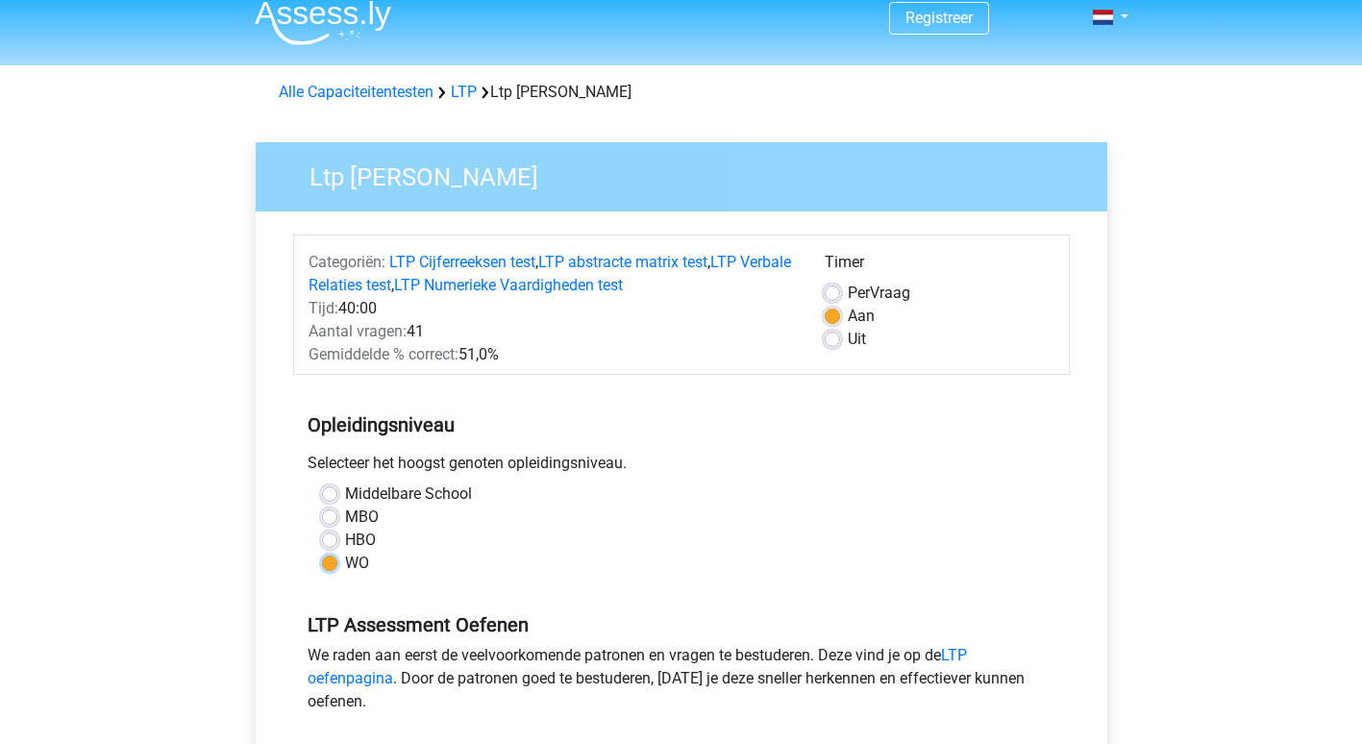
scroll to position [0, 0]
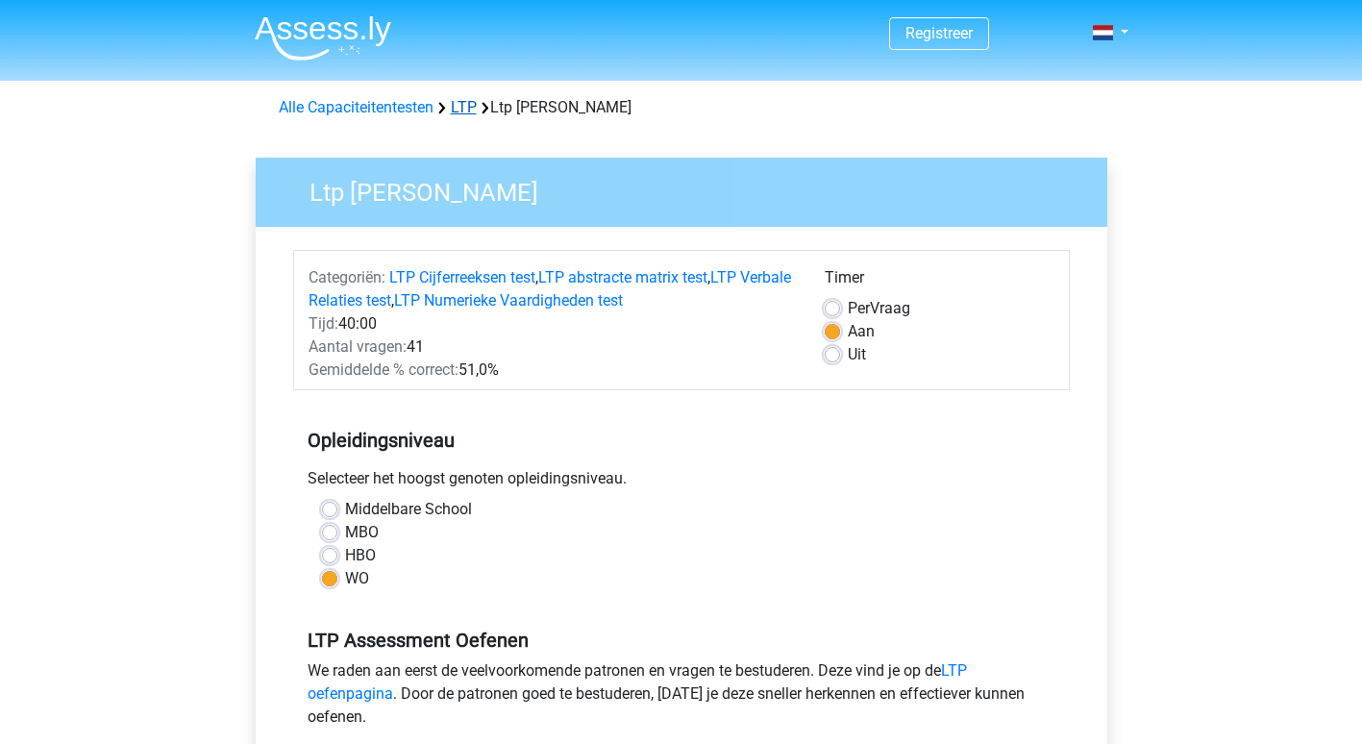
click at [463, 110] on link "LTP" at bounding box center [464, 107] width 26 height 18
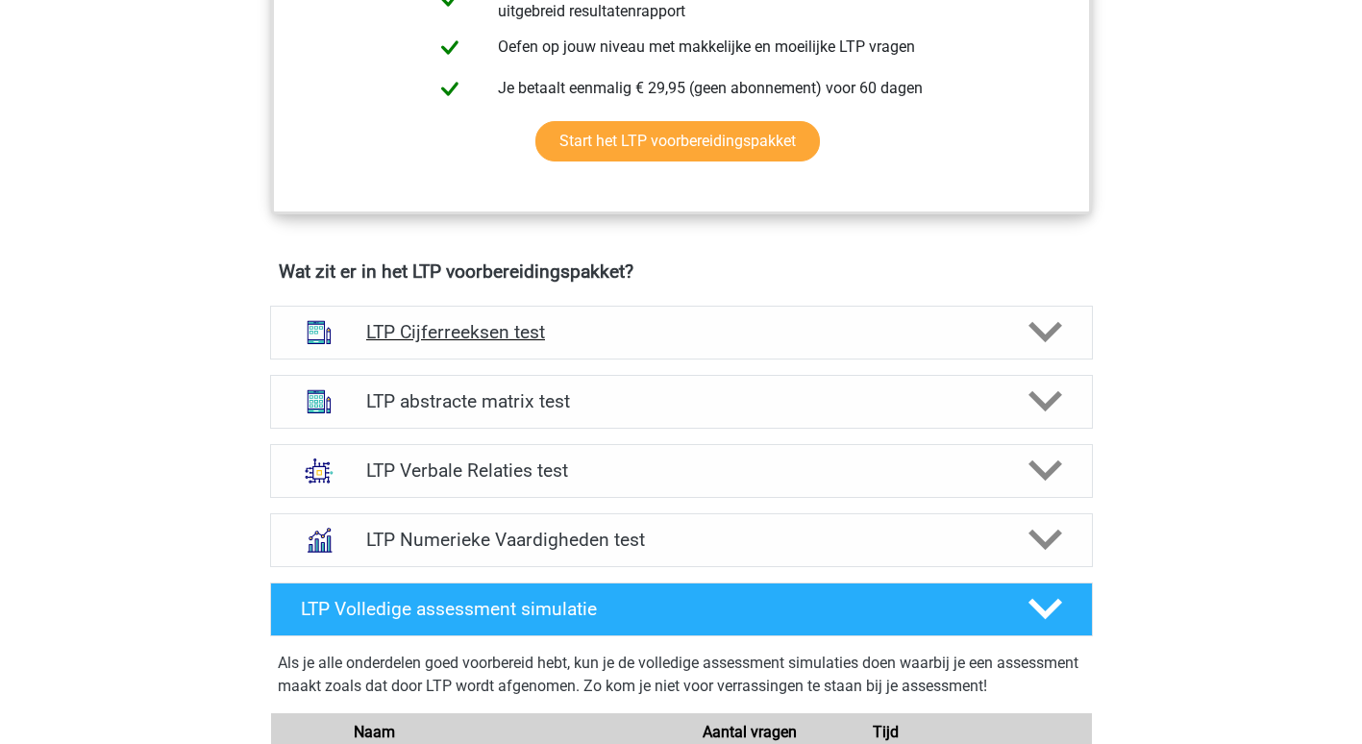
scroll to position [1000, 0]
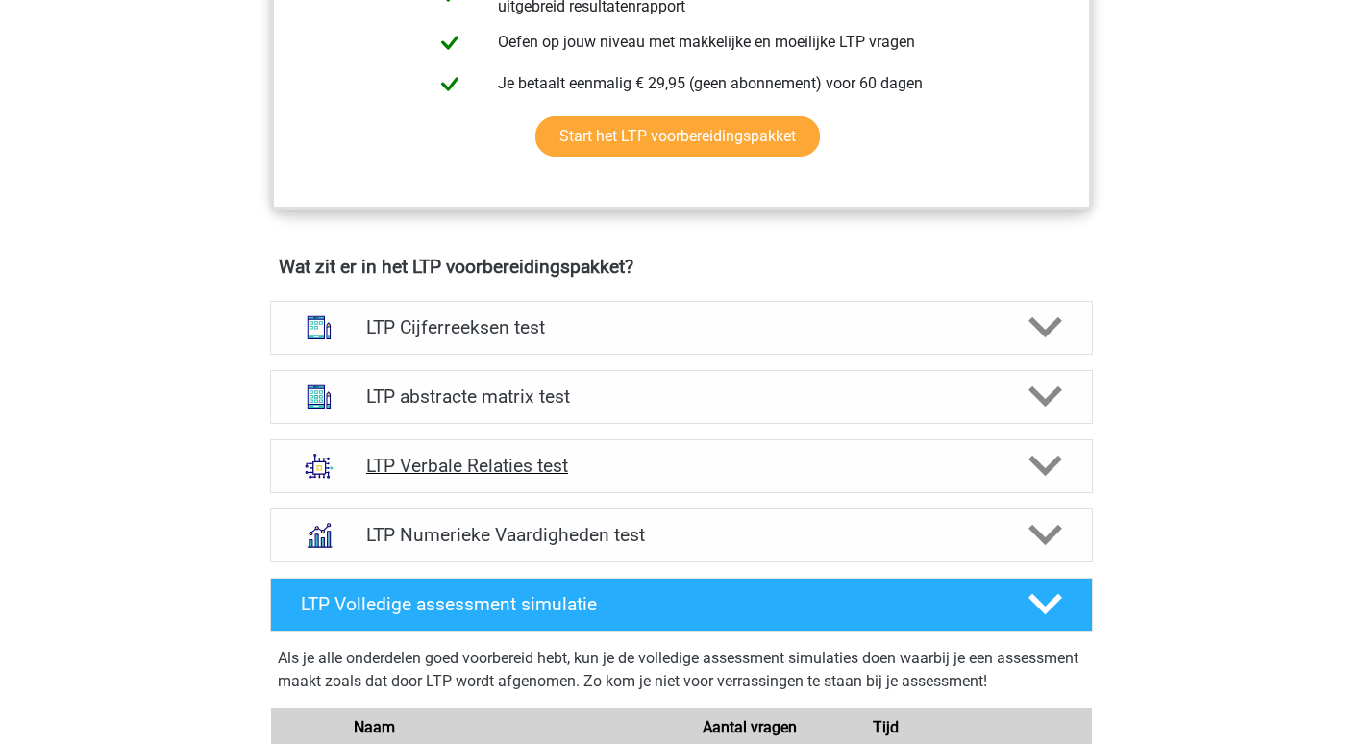
click at [1033, 465] on polygon at bounding box center [1046, 466] width 34 height 21
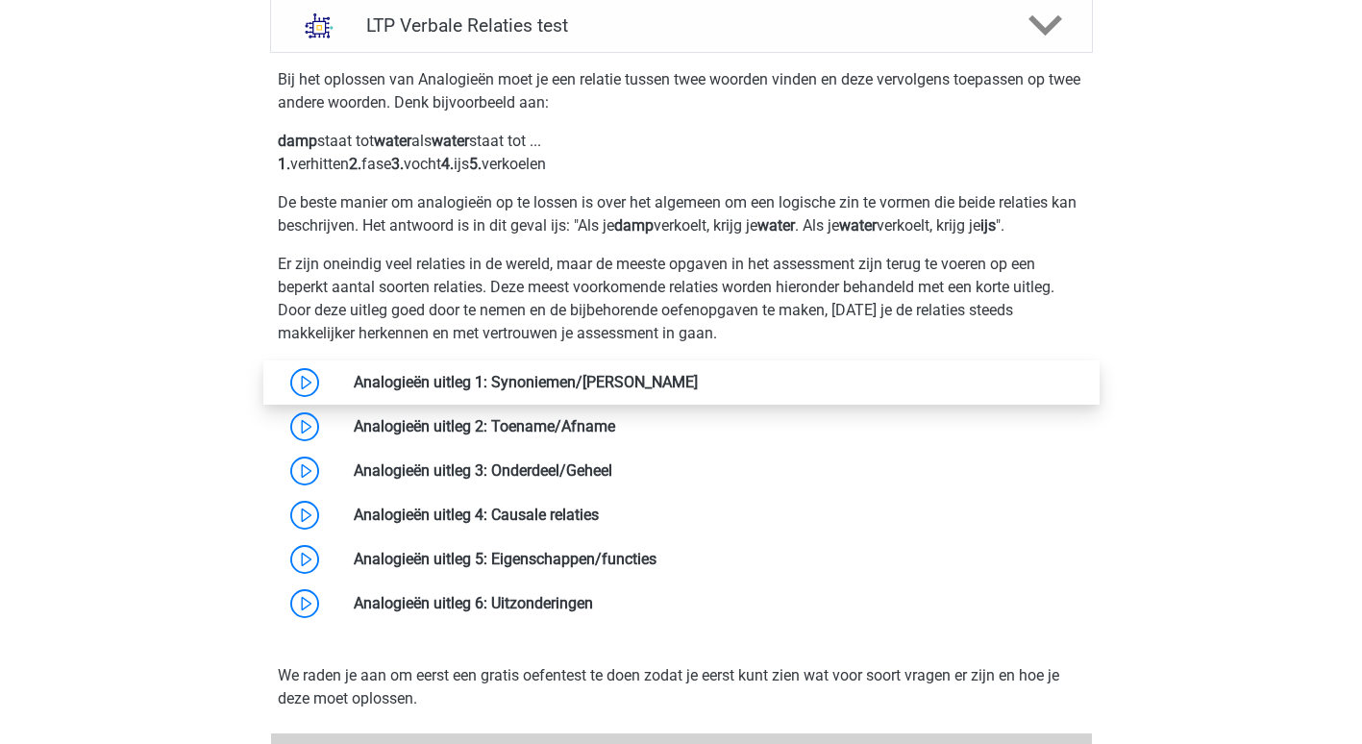
scroll to position [1441, 0]
click at [657, 567] on link at bounding box center [657, 558] width 0 height 18
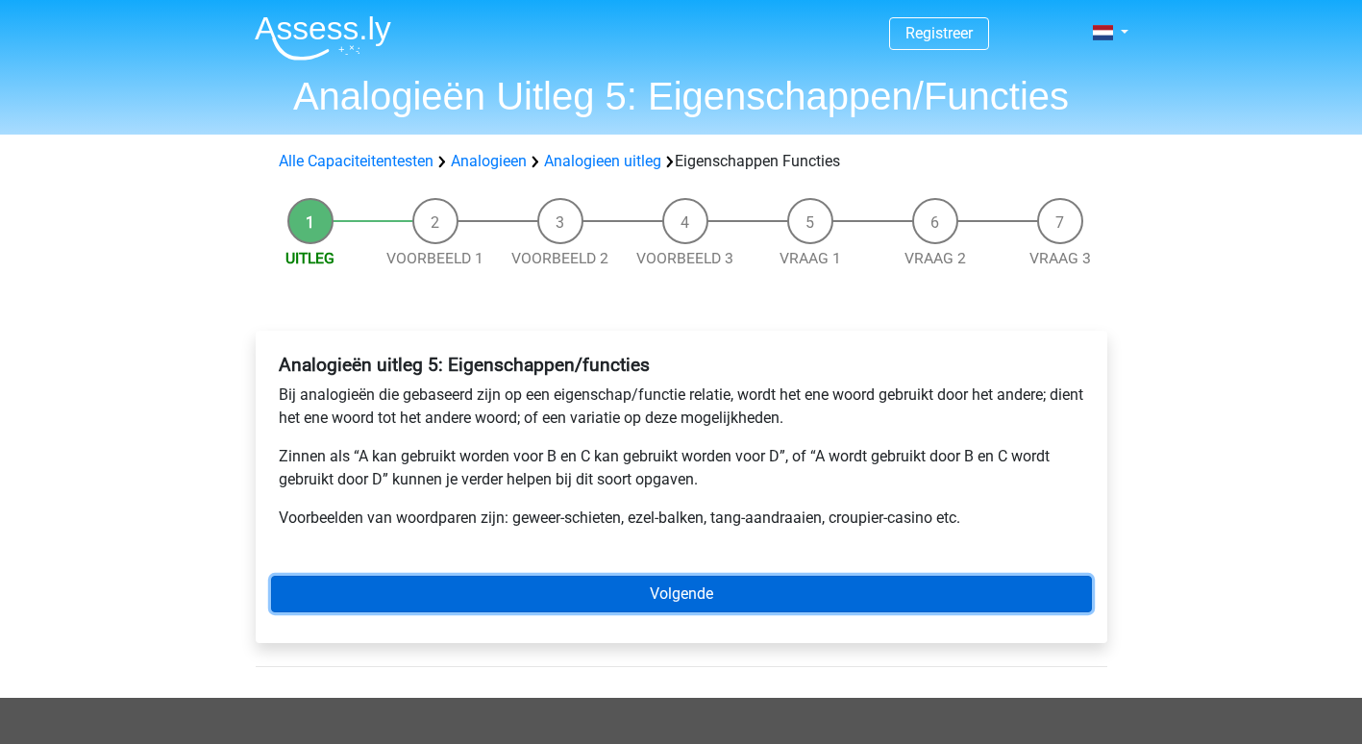
click at [665, 585] on link "Volgende" at bounding box center [681, 594] width 821 height 37
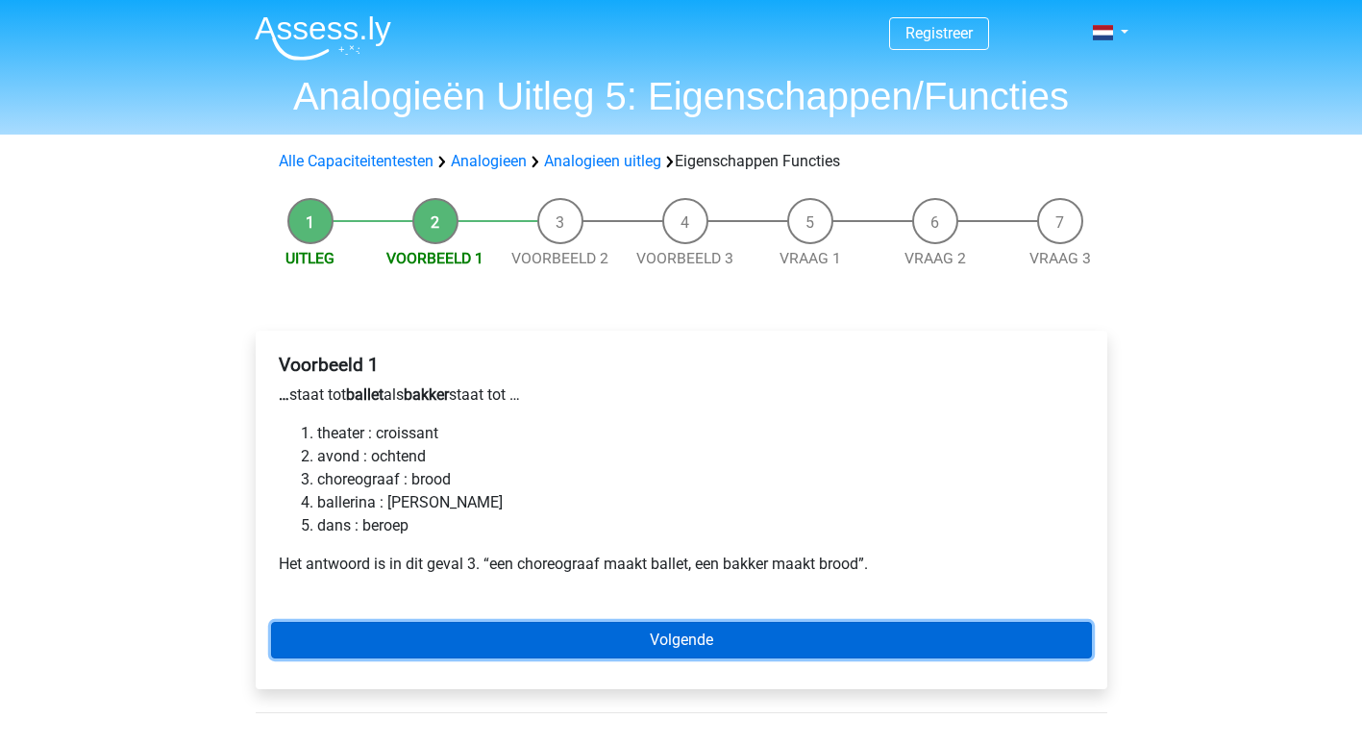
click at [686, 632] on link "Volgende" at bounding box center [681, 640] width 821 height 37
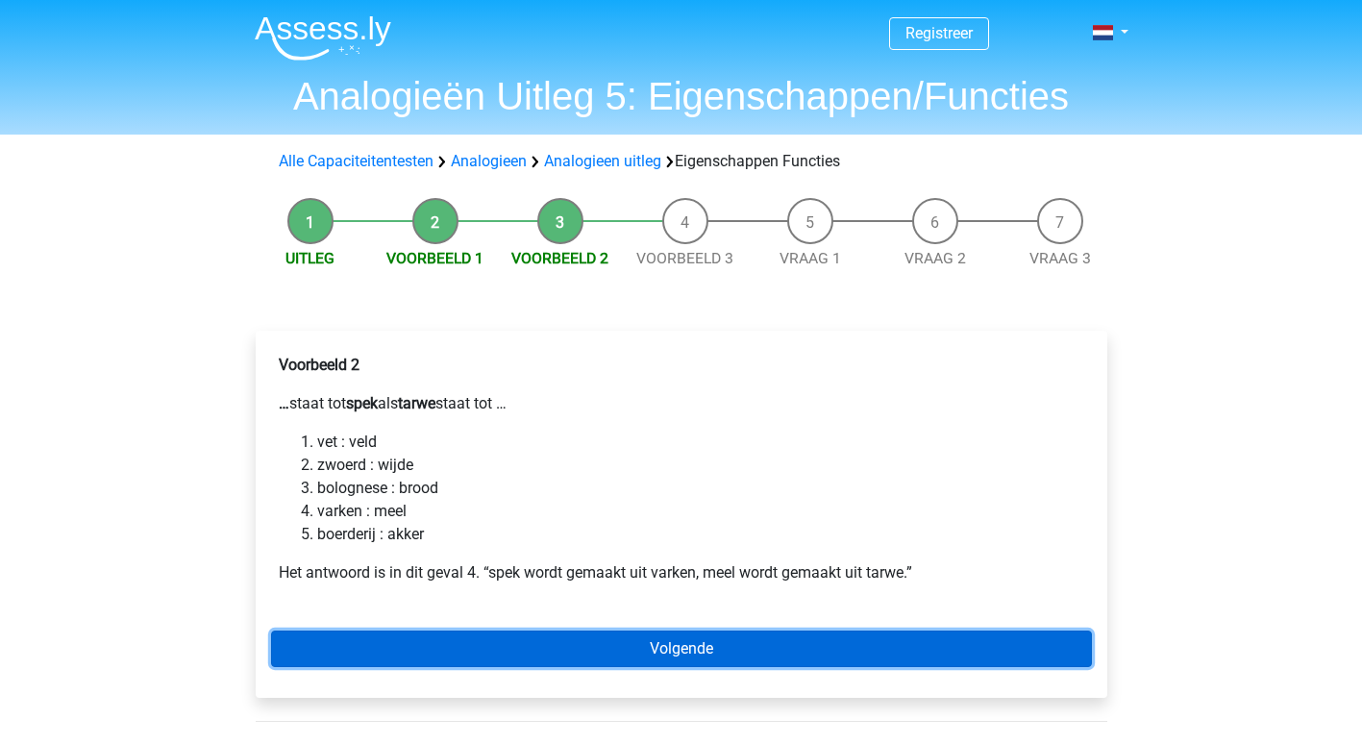
click at [699, 647] on link "Volgende" at bounding box center [681, 649] width 821 height 37
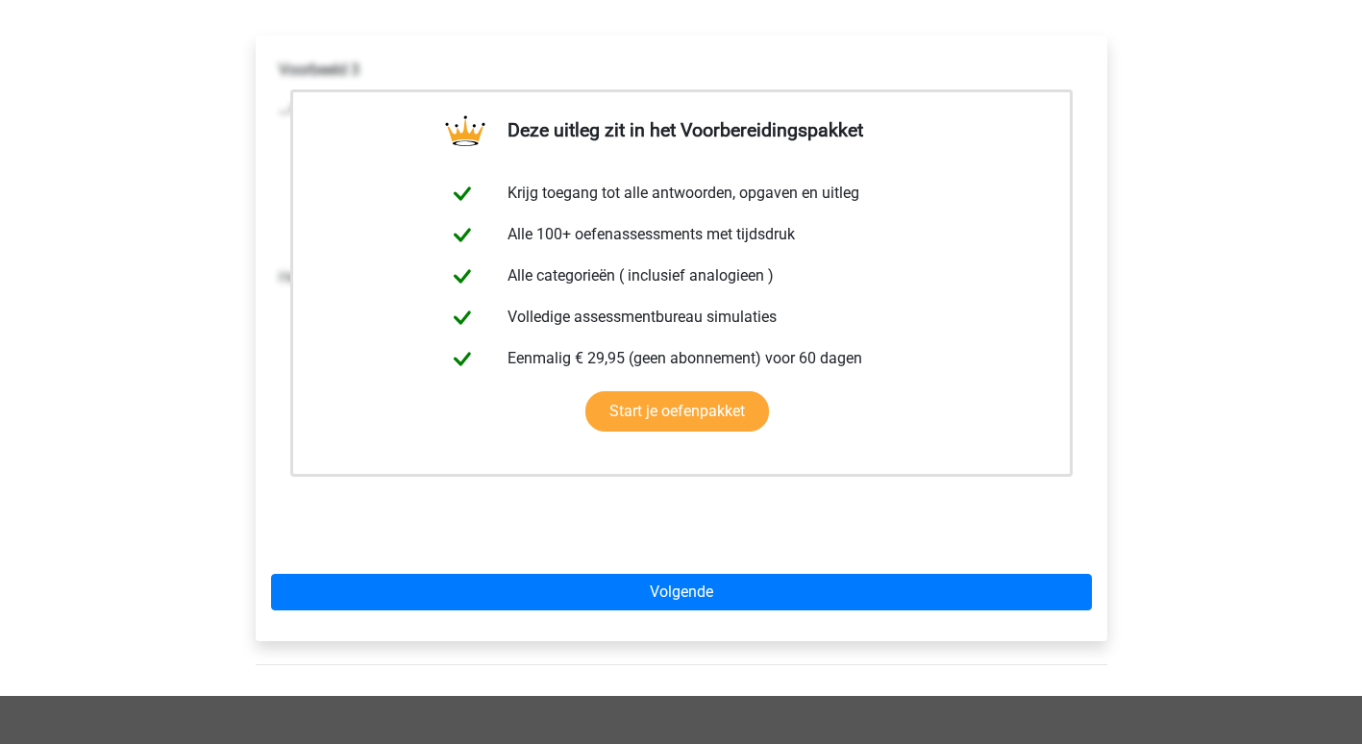
scroll to position [296, 0]
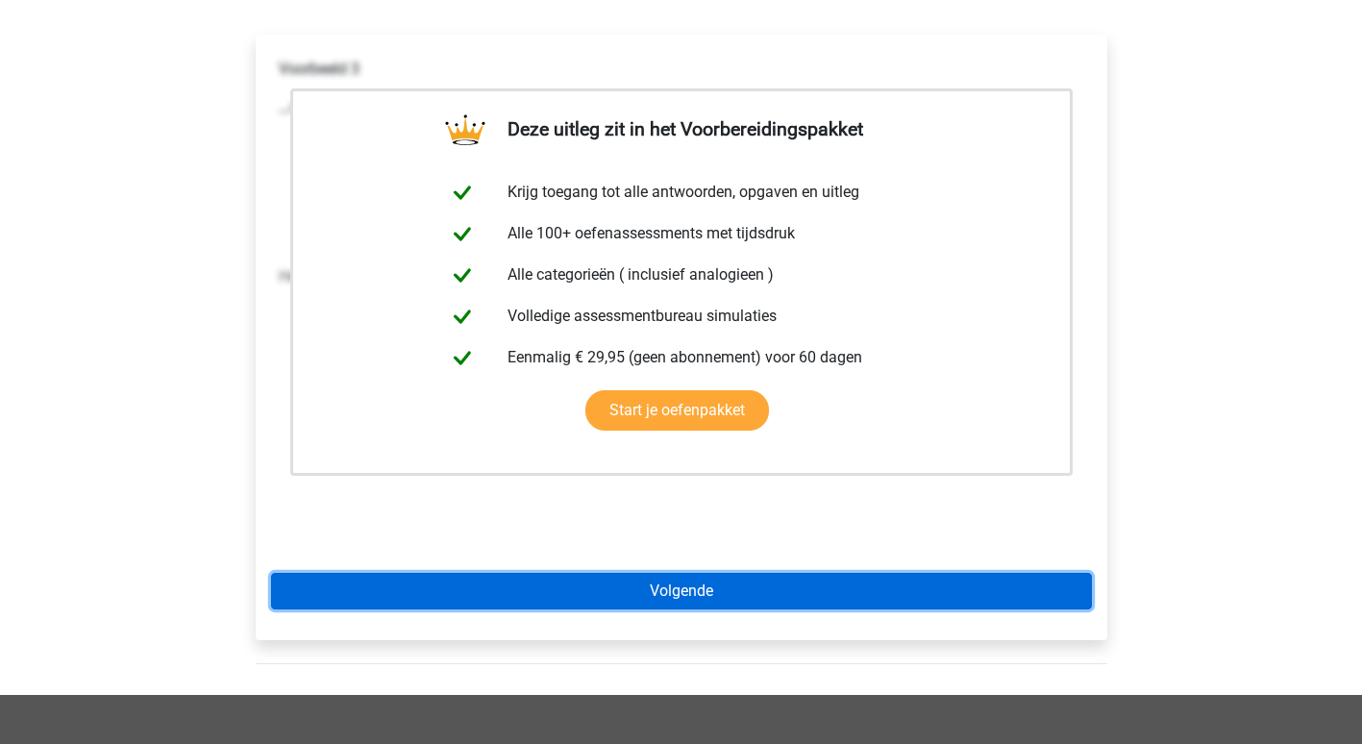
click at [740, 587] on link "Volgende" at bounding box center [681, 591] width 821 height 37
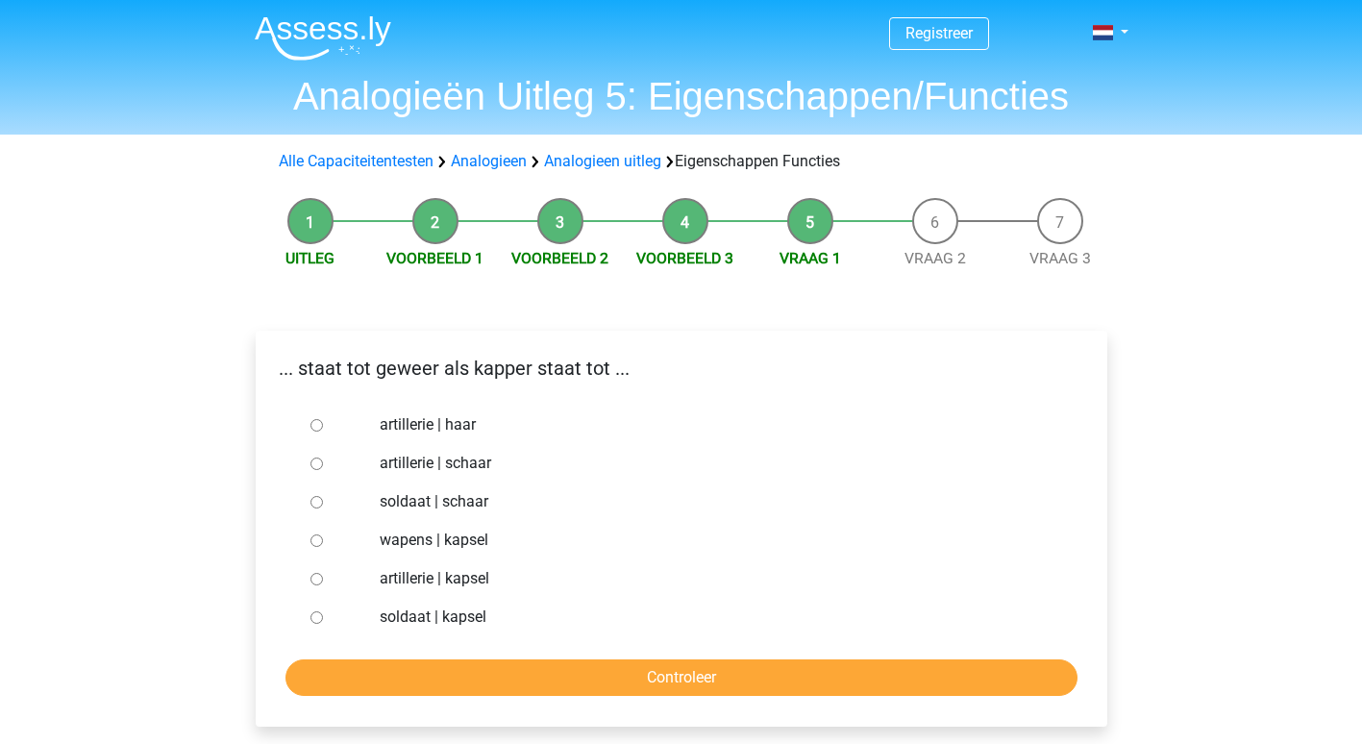
click at [317, 501] on input "soldaat | schaar" at bounding box center [317, 502] width 12 height 12
radio input "true"
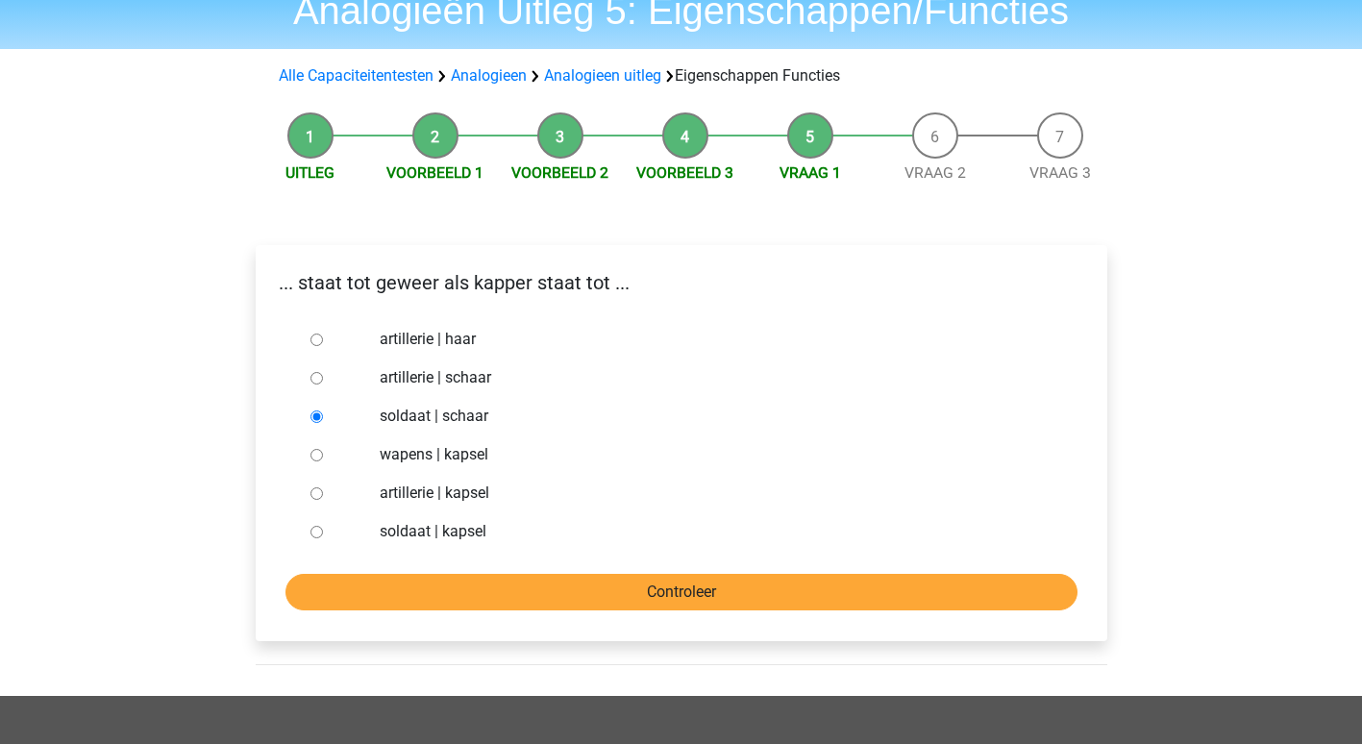
scroll to position [90, 0]
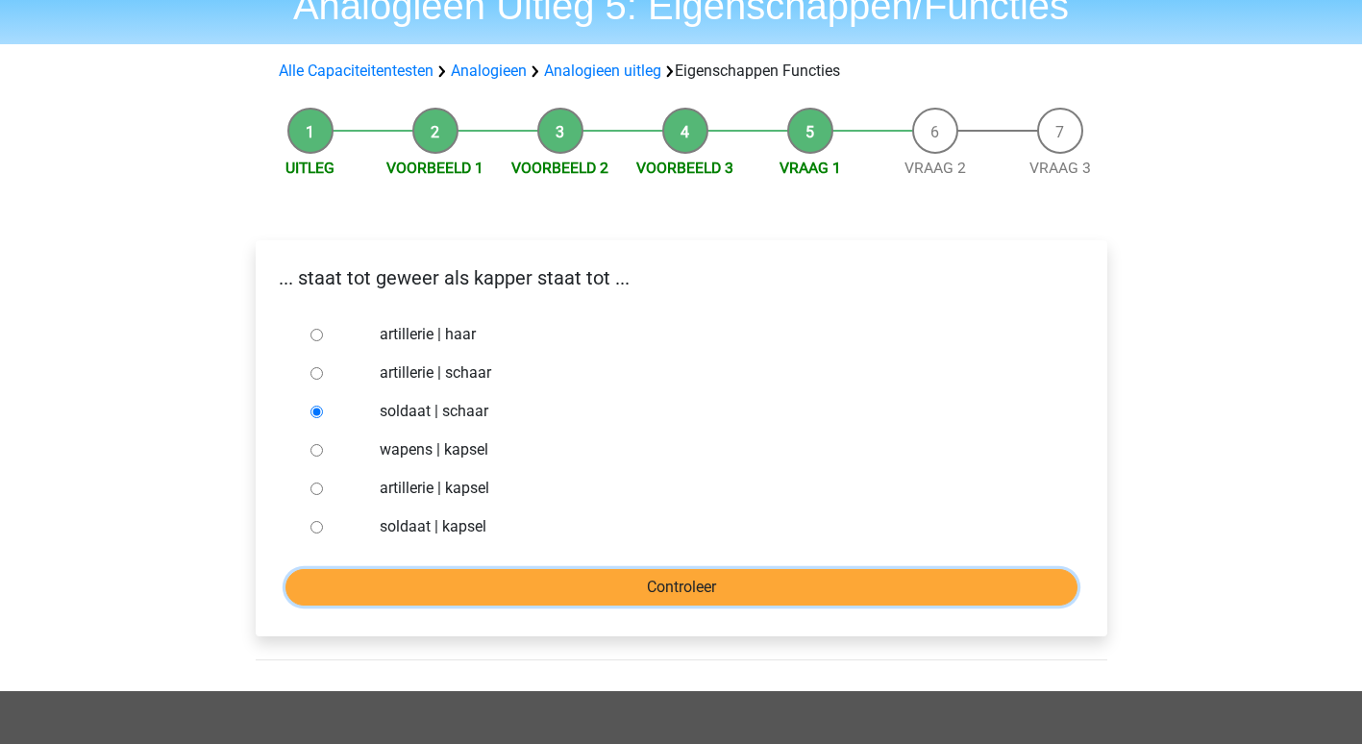
click at [691, 584] on input "Controleer" at bounding box center [682, 587] width 792 height 37
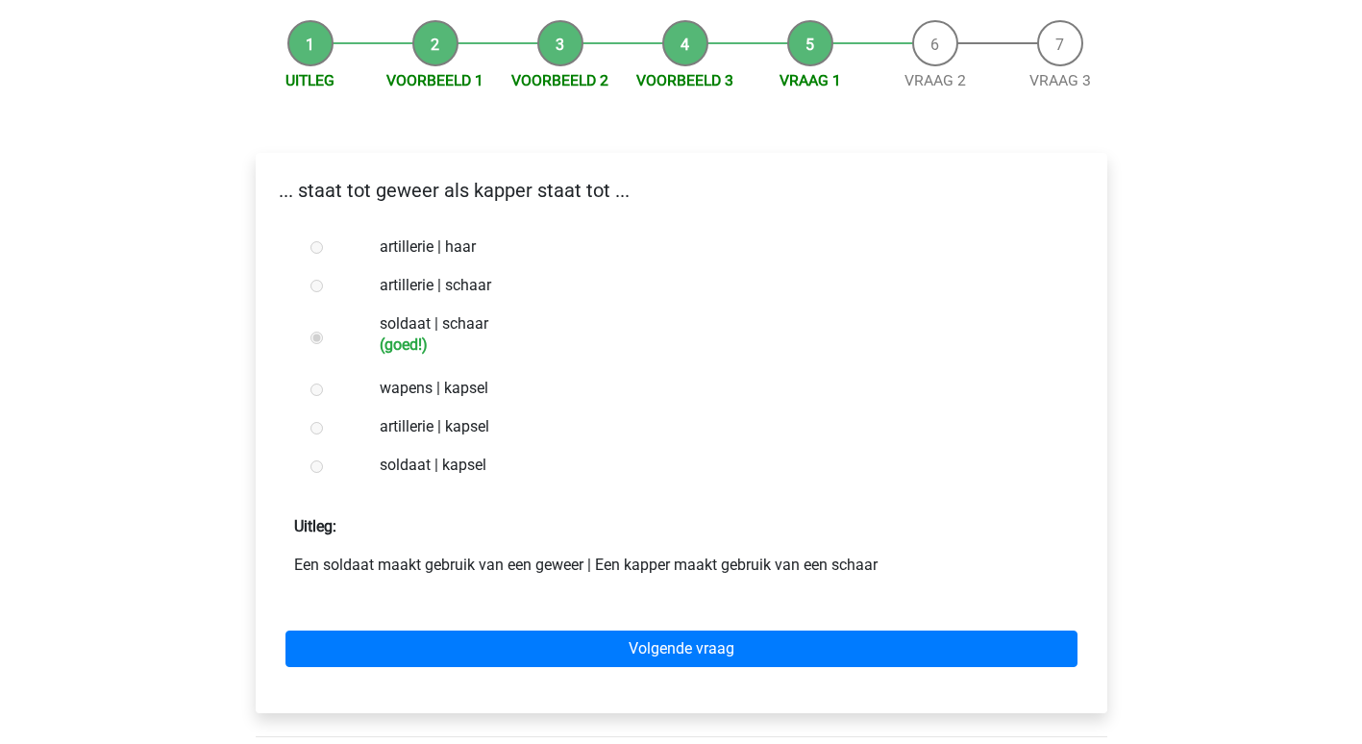
scroll to position [180, 0]
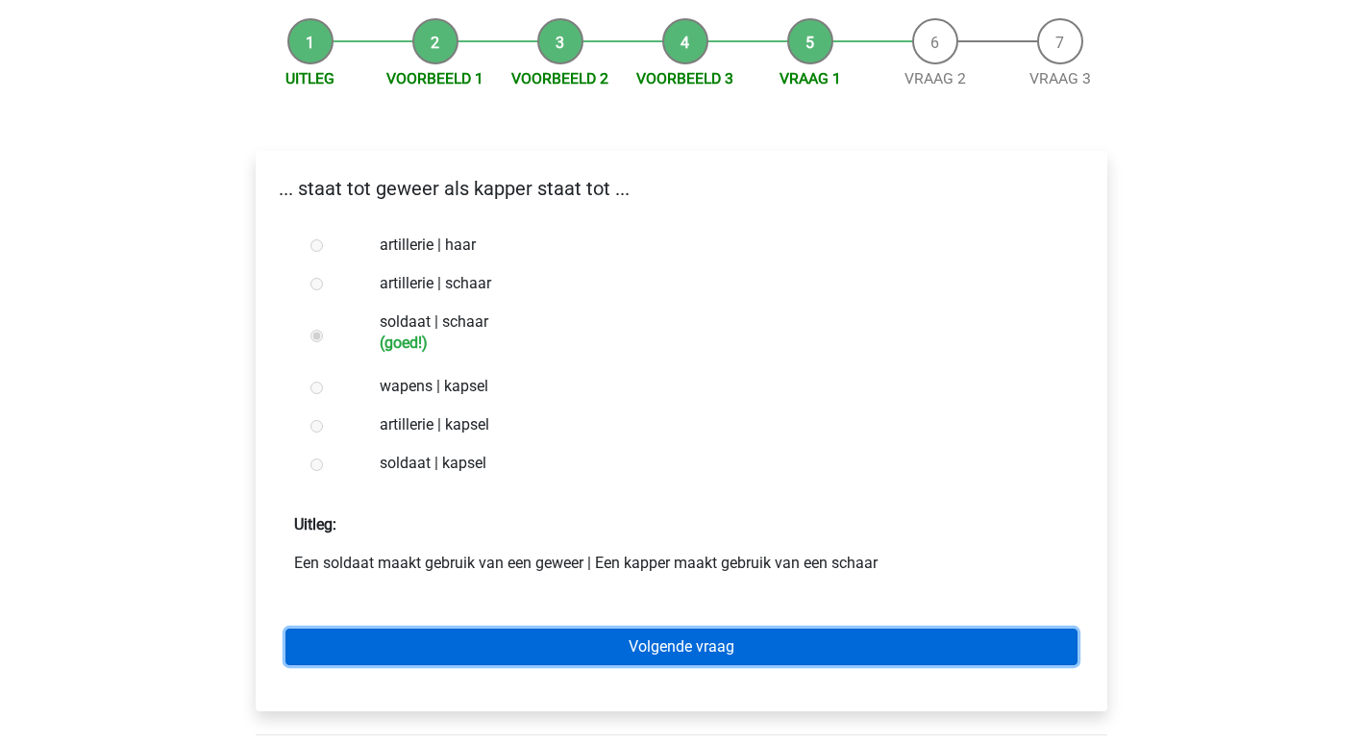
click at [801, 642] on link "Volgende vraag" at bounding box center [682, 647] width 792 height 37
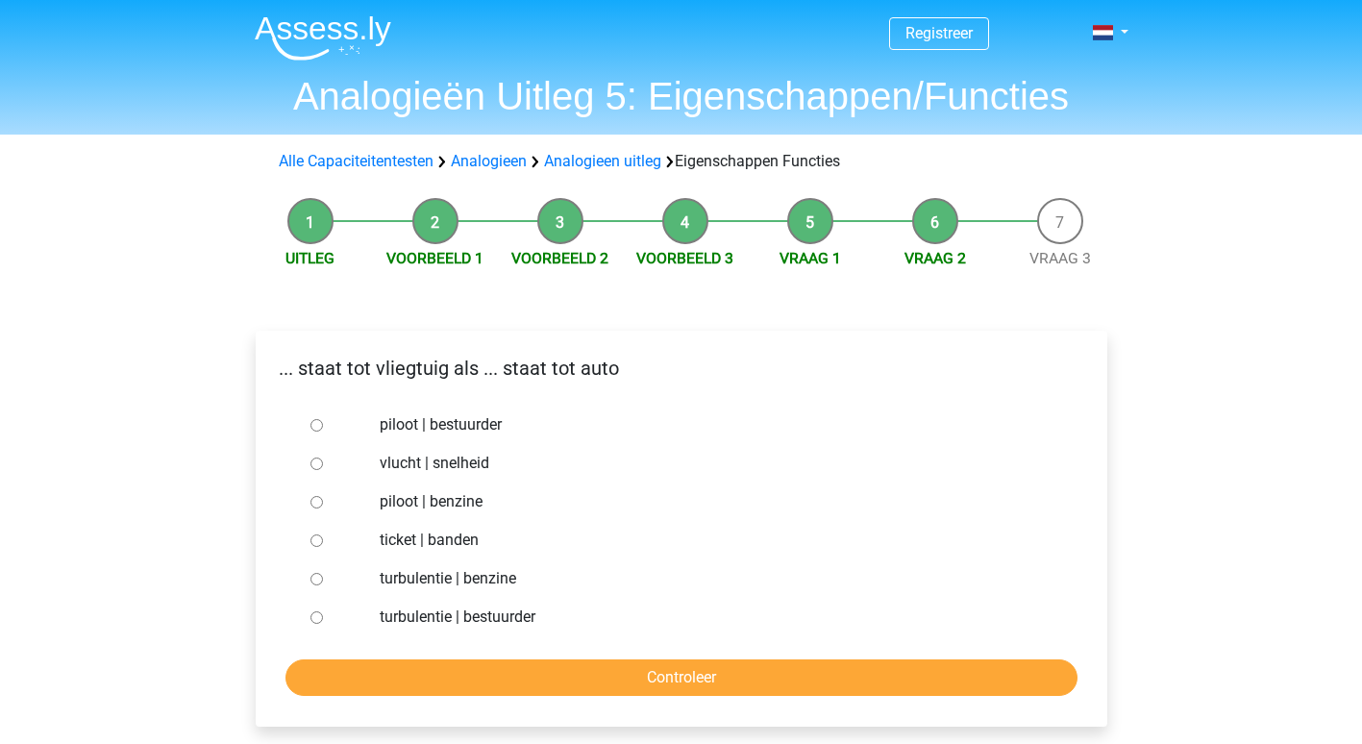
click at [492, 424] on label "piloot | bestuurder" at bounding box center [712, 424] width 665 height 23
click at [323, 424] on input "piloot | bestuurder" at bounding box center [317, 425] width 12 height 12
radio input "true"
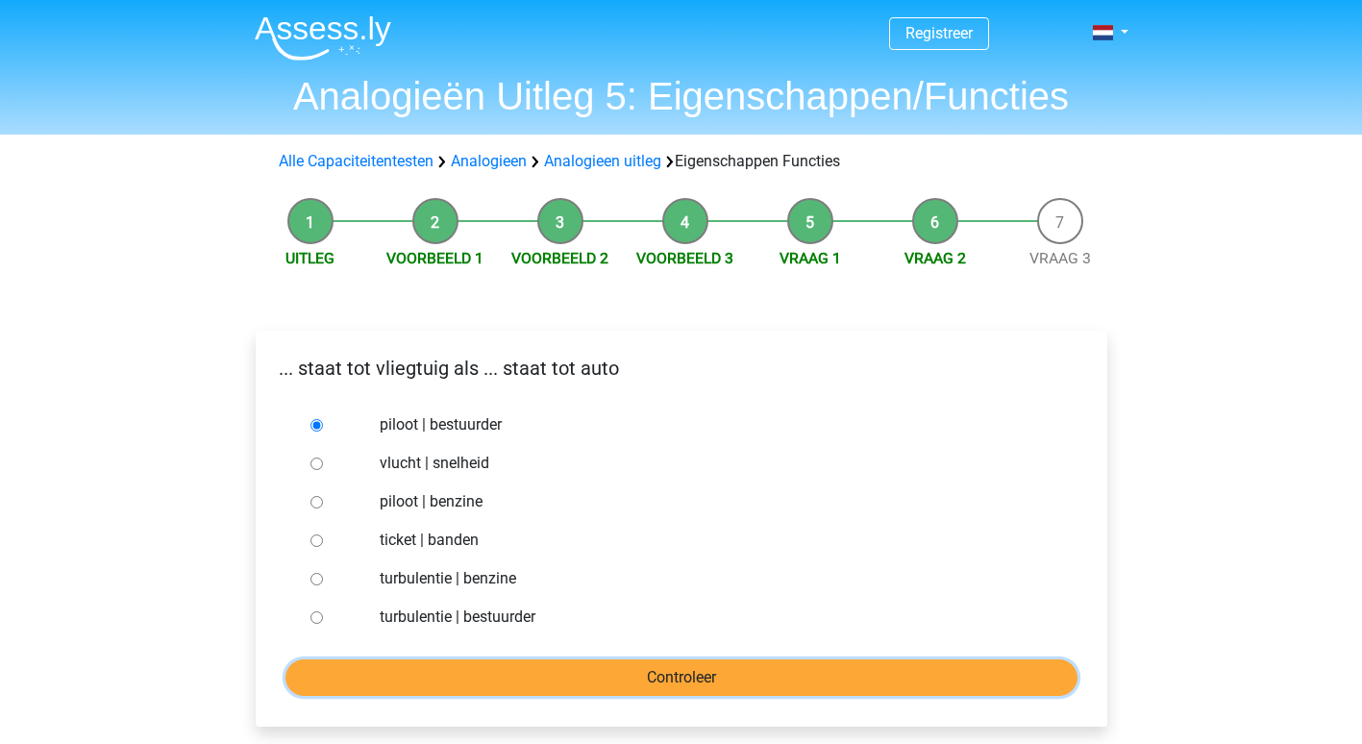
click at [651, 680] on input "Controleer" at bounding box center [682, 677] width 792 height 37
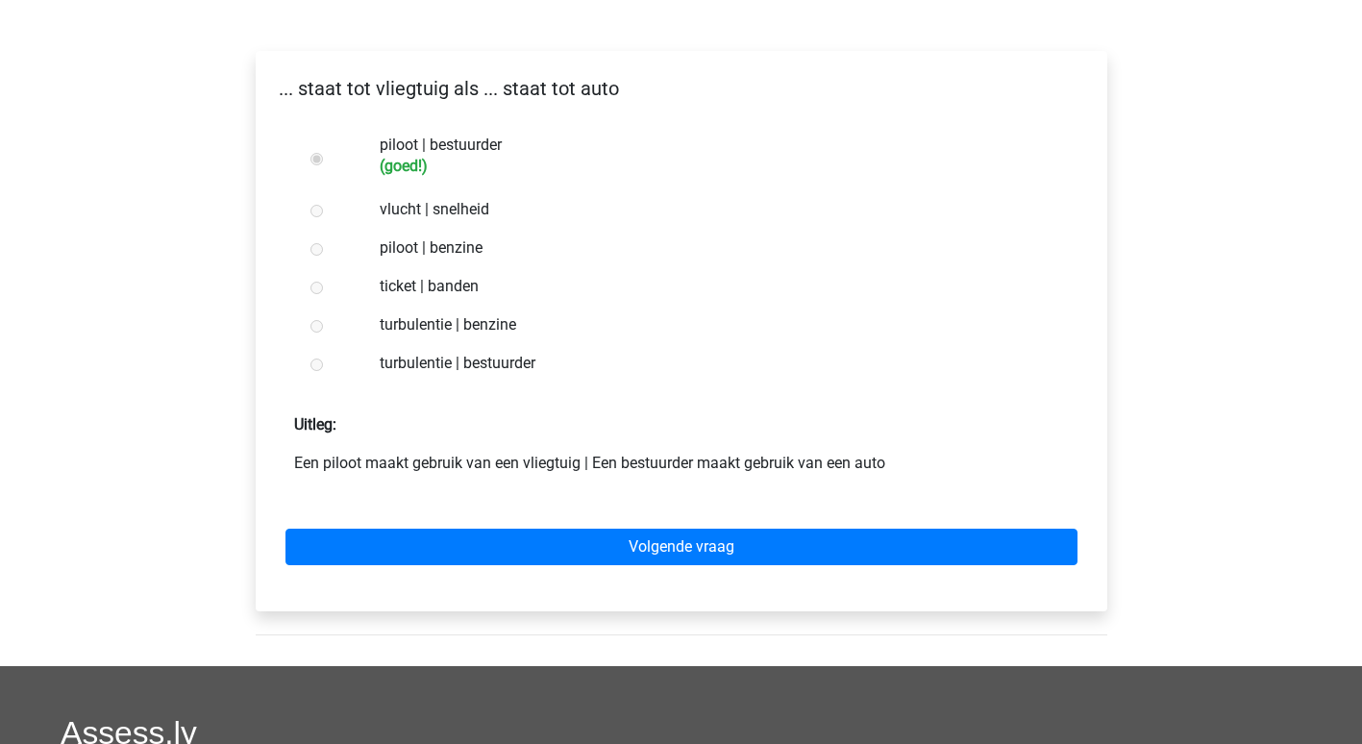
scroll to position [286, 0]
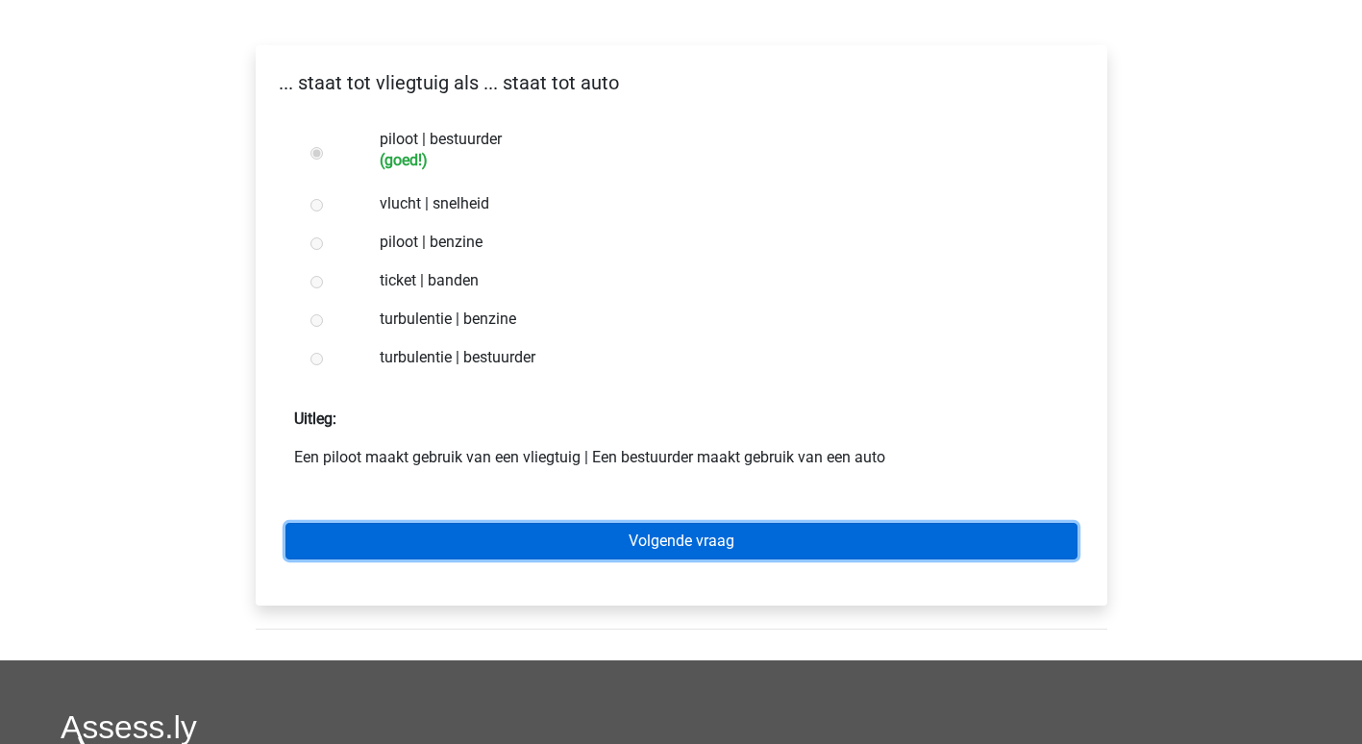
click at [750, 534] on link "Volgende vraag" at bounding box center [682, 541] width 792 height 37
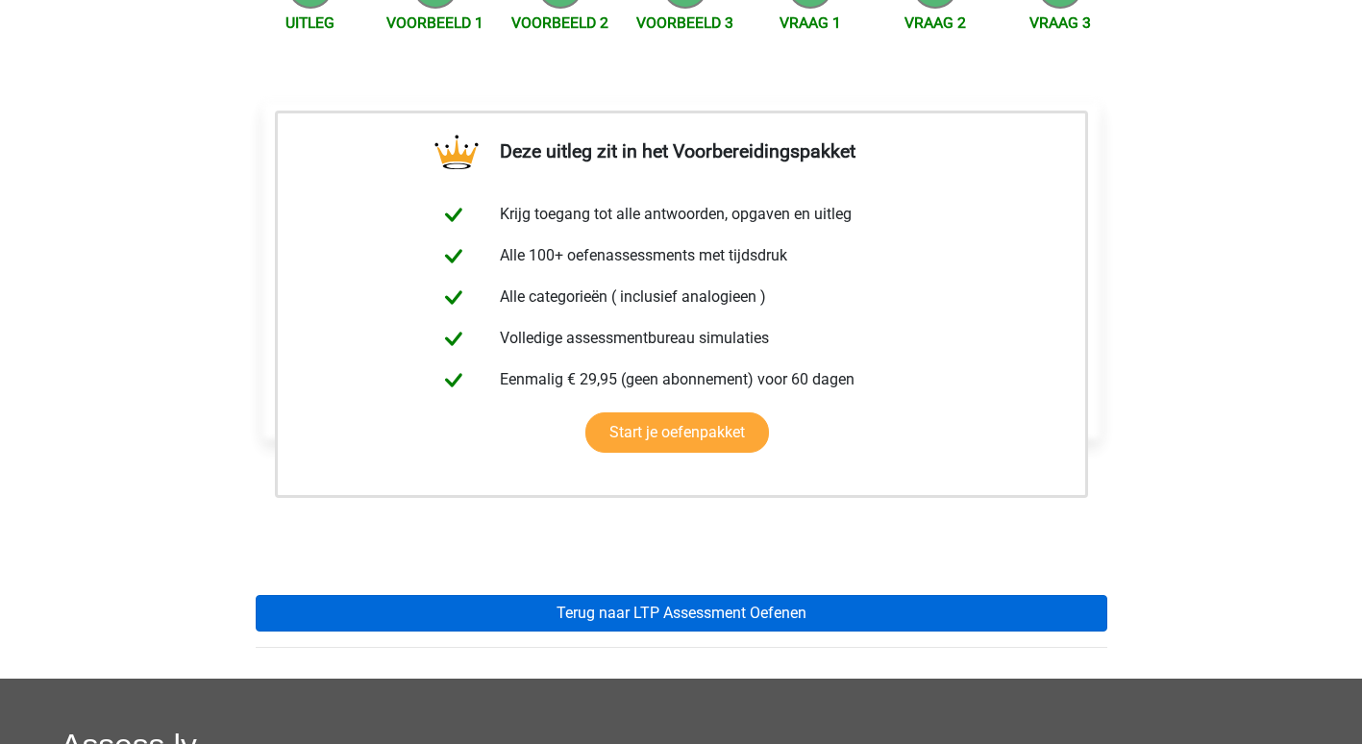
scroll to position [242, 0]
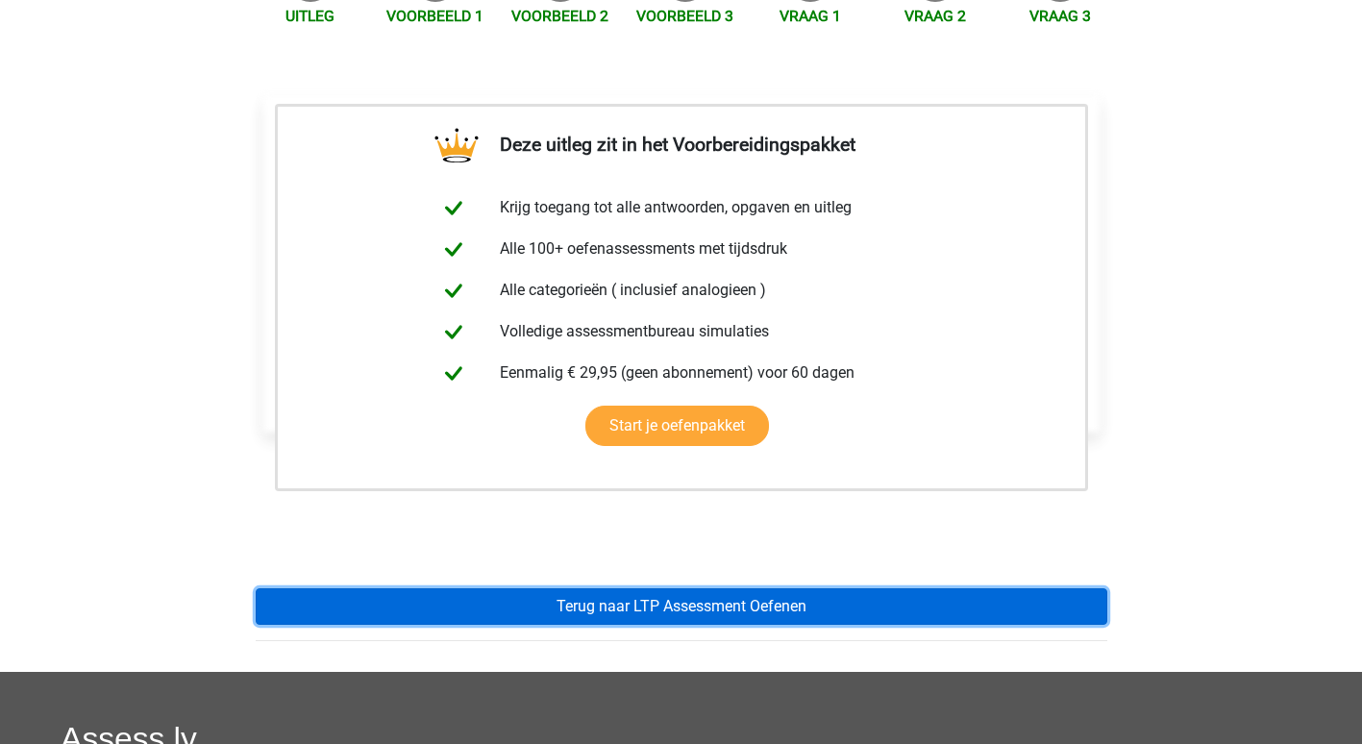
click at [779, 607] on link "Terug naar LTP Assessment Oefenen" at bounding box center [682, 606] width 852 height 37
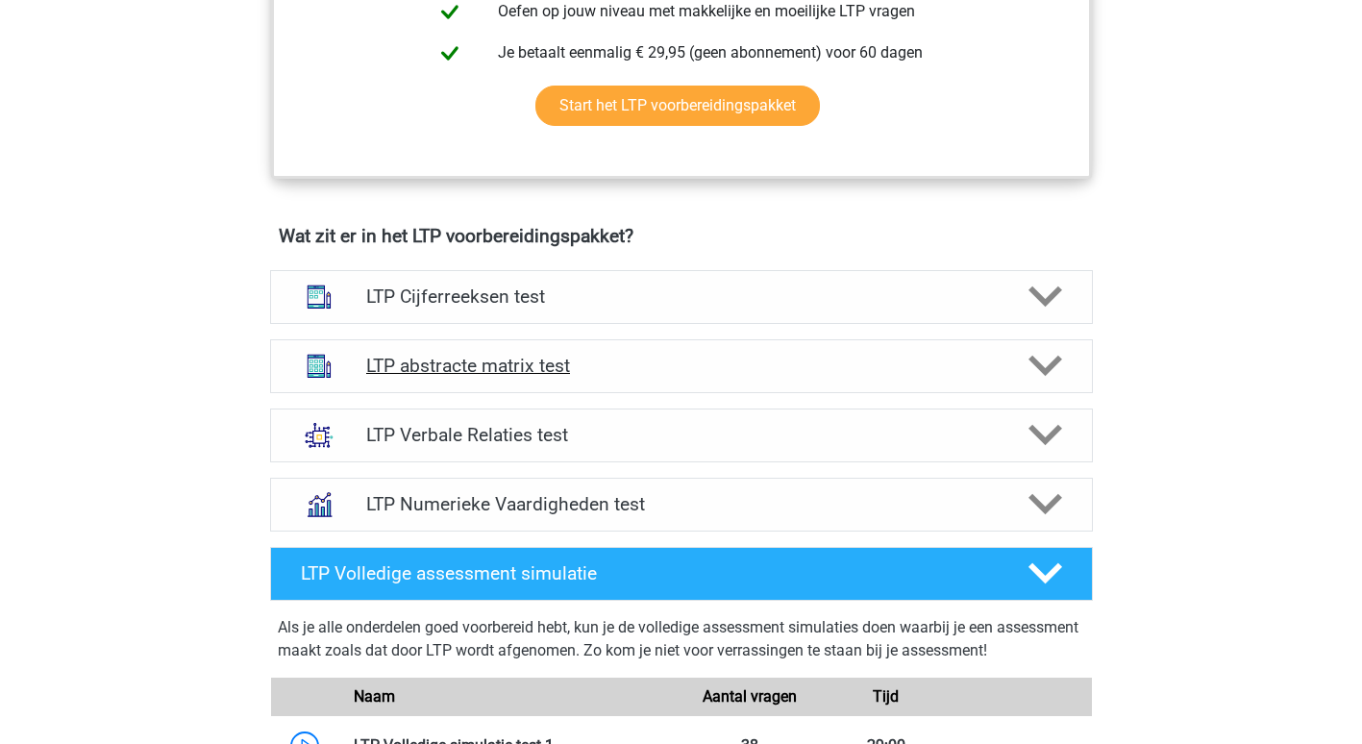
scroll to position [1033, 0]
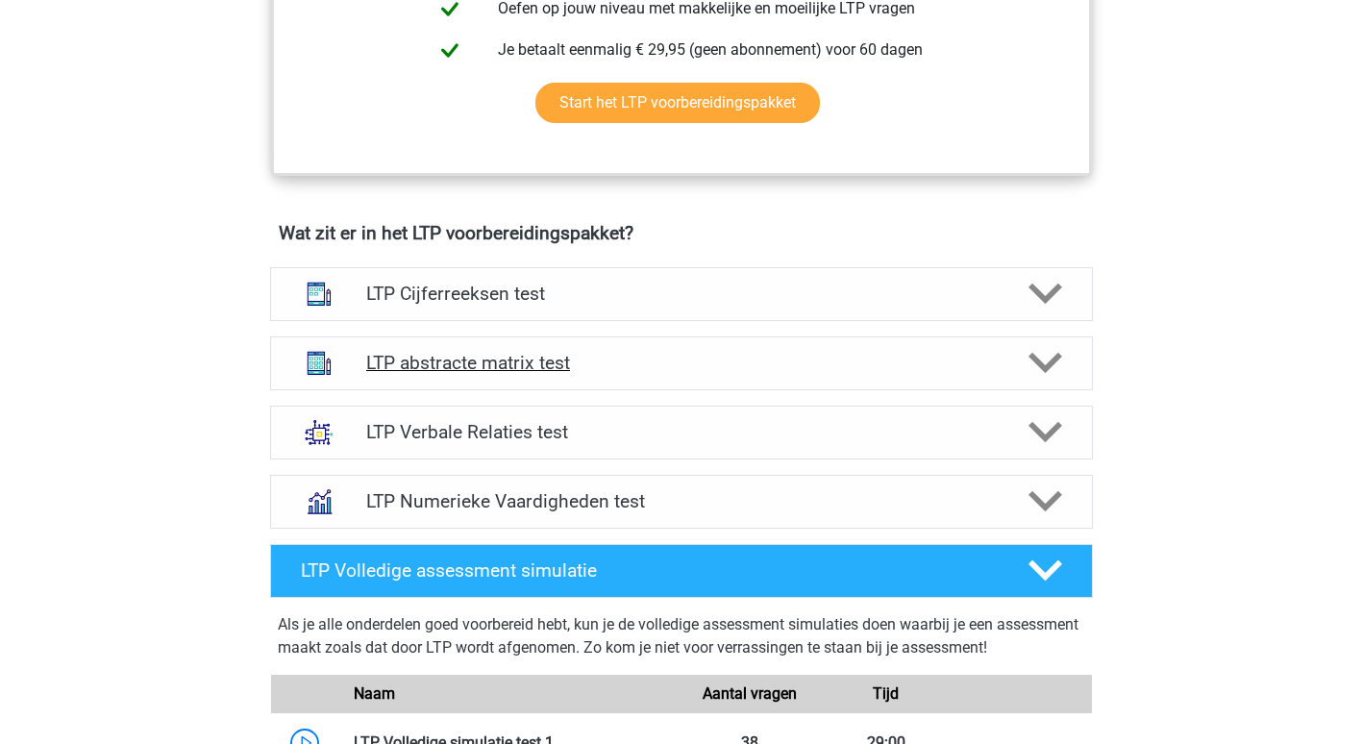
click at [1042, 361] on icon at bounding box center [1046, 363] width 34 height 34
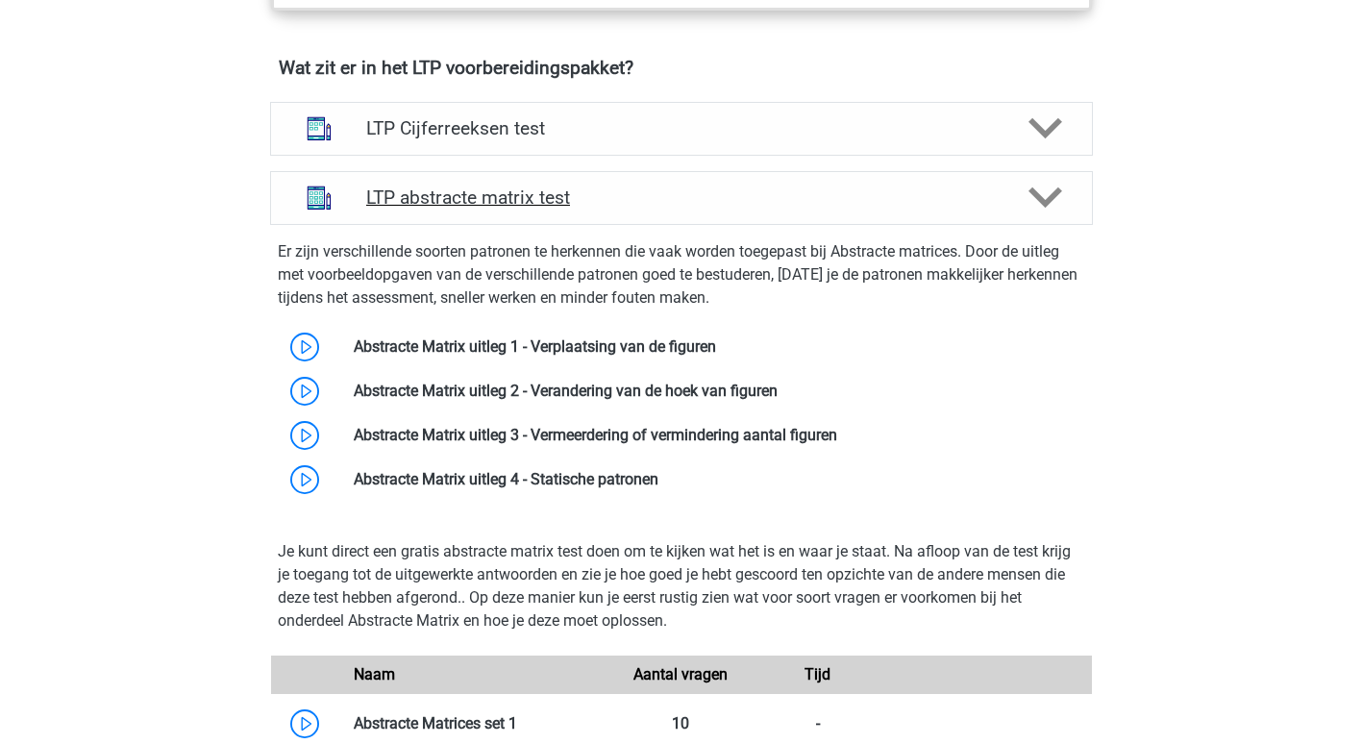
scroll to position [1200, 0]
click at [778, 390] on link at bounding box center [778, 390] width 0 height 18
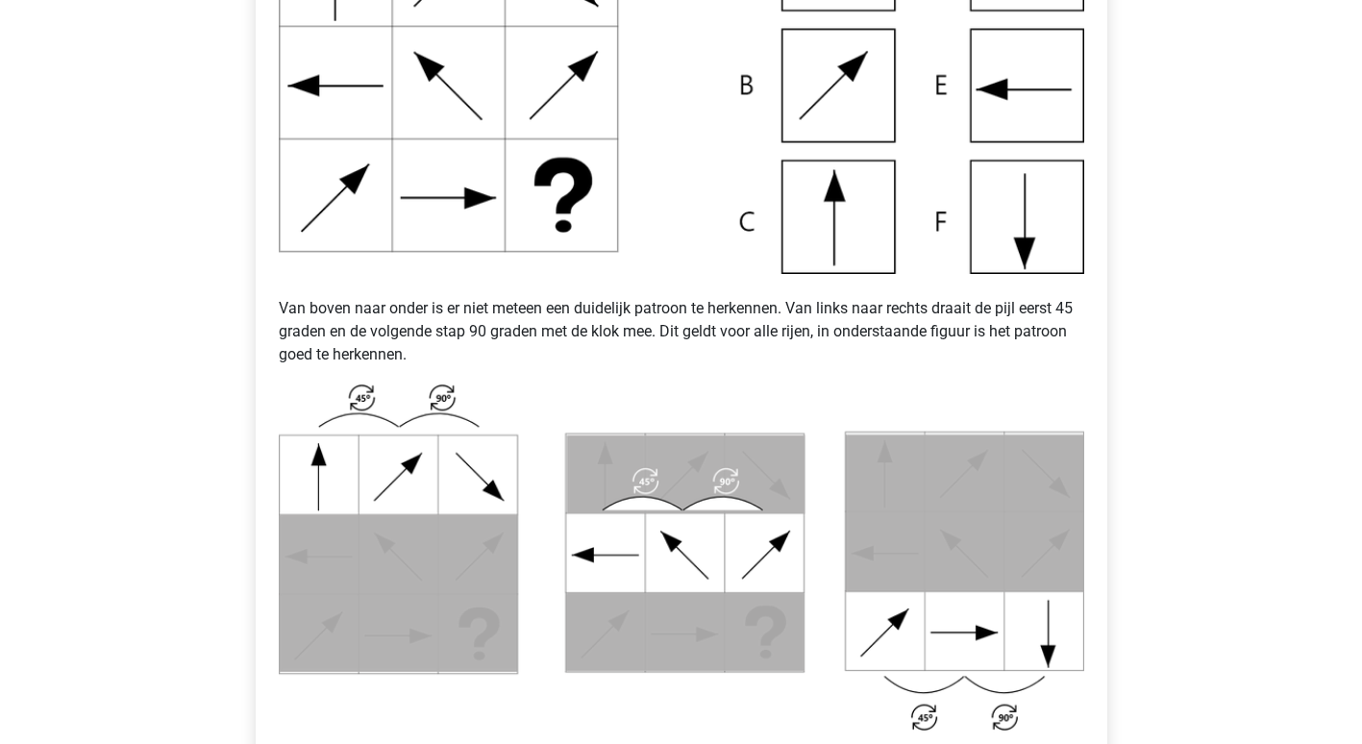
scroll to position [586, 0]
